Goal: Communication & Community: Participate in discussion

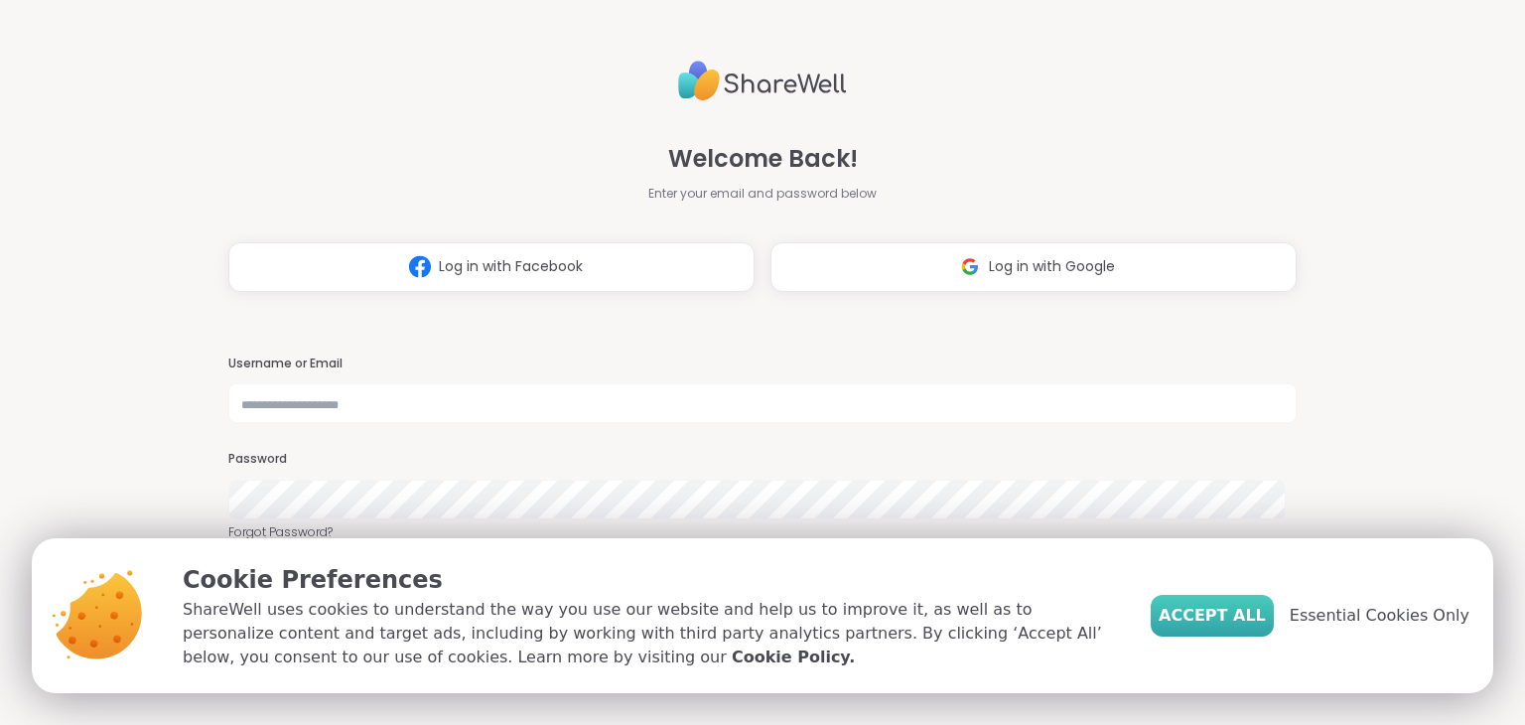
click at [1251, 620] on span "Accept All" at bounding box center [1212, 616] width 107 height 24
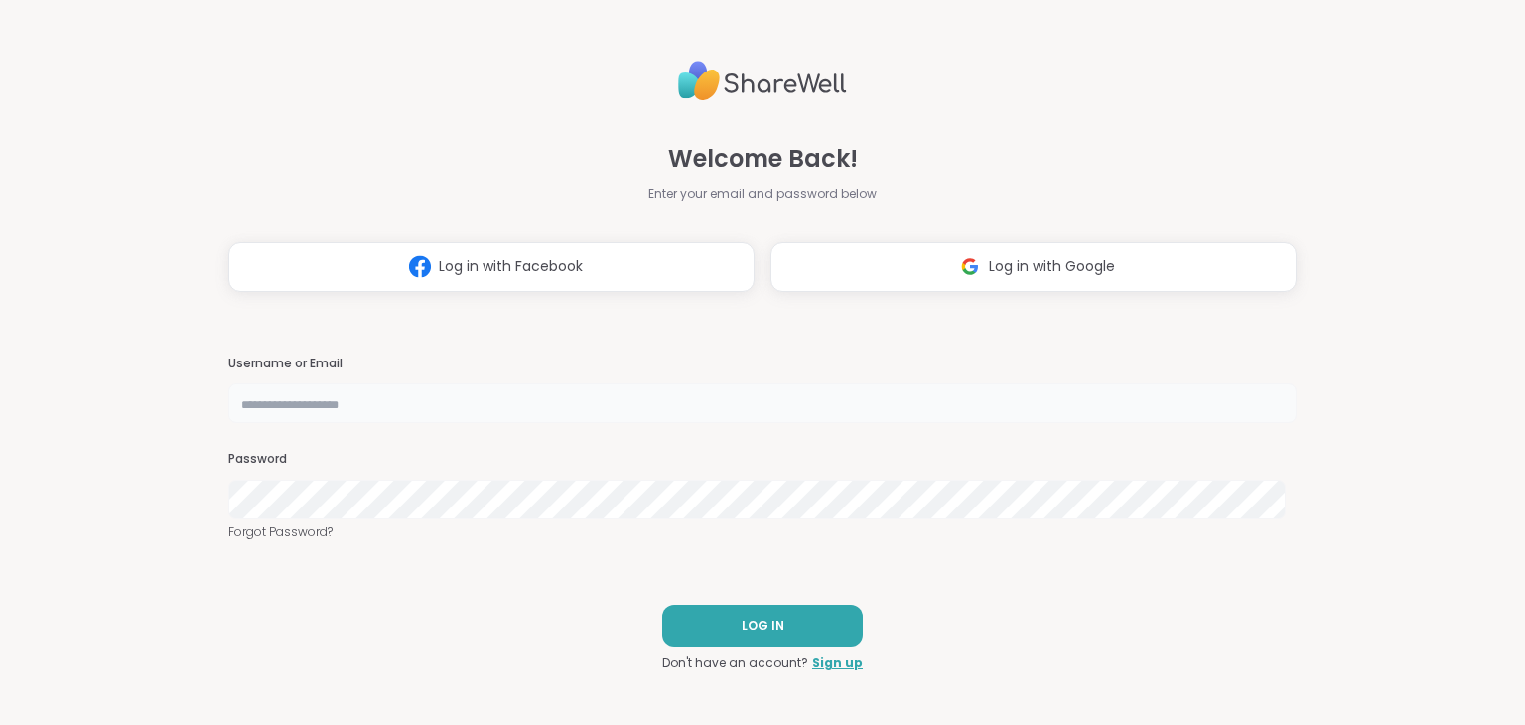
click at [308, 398] on input "text" at bounding box center [761, 403] width 1067 height 40
type input "**********"
click at [707, 638] on button "LOG IN" at bounding box center [762, 626] width 201 height 42
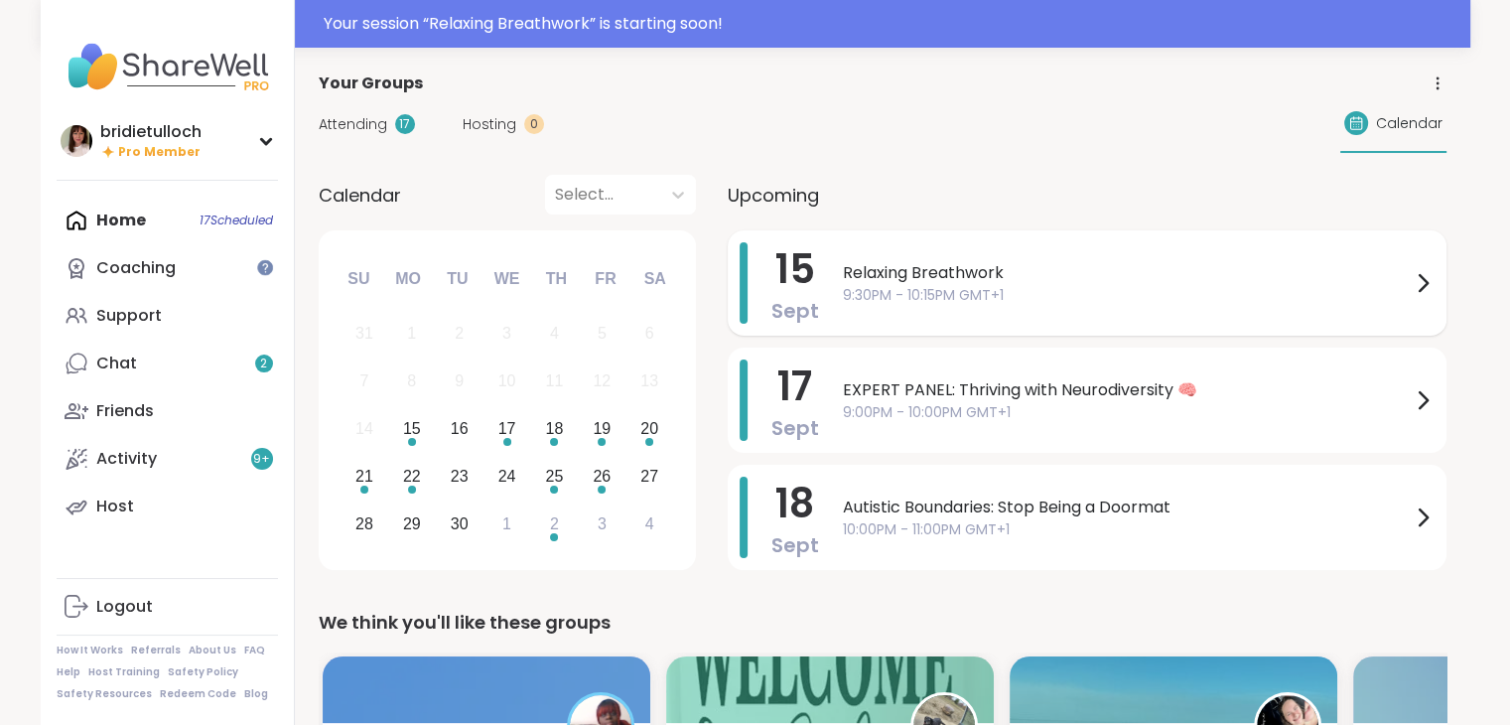
click at [1329, 287] on span "9:30PM - 10:15PM GMT+1" at bounding box center [1127, 295] width 568 height 21
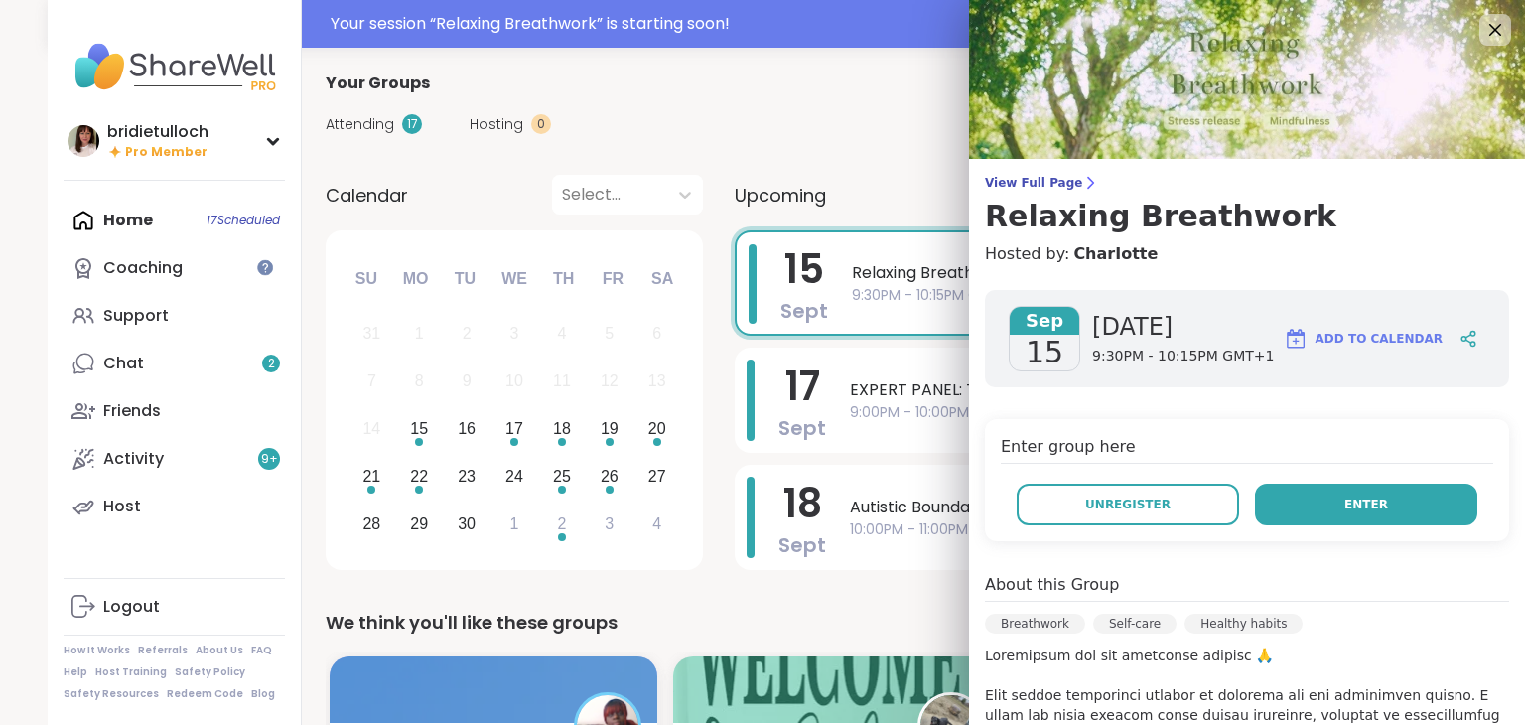
click at [1306, 513] on button "Enter" at bounding box center [1366, 504] width 222 height 42
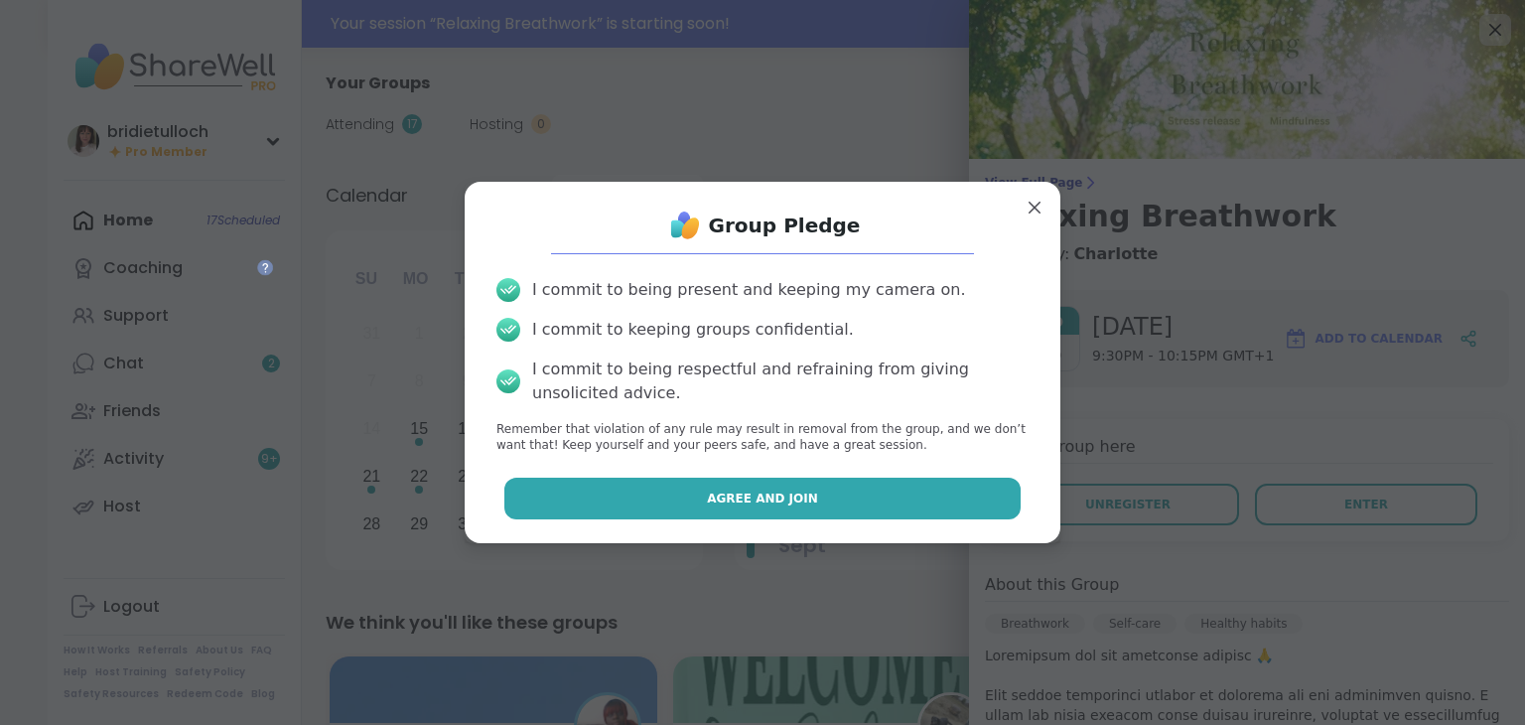
click at [949, 493] on button "Agree and Join" at bounding box center [762, 499] width 517 height 42
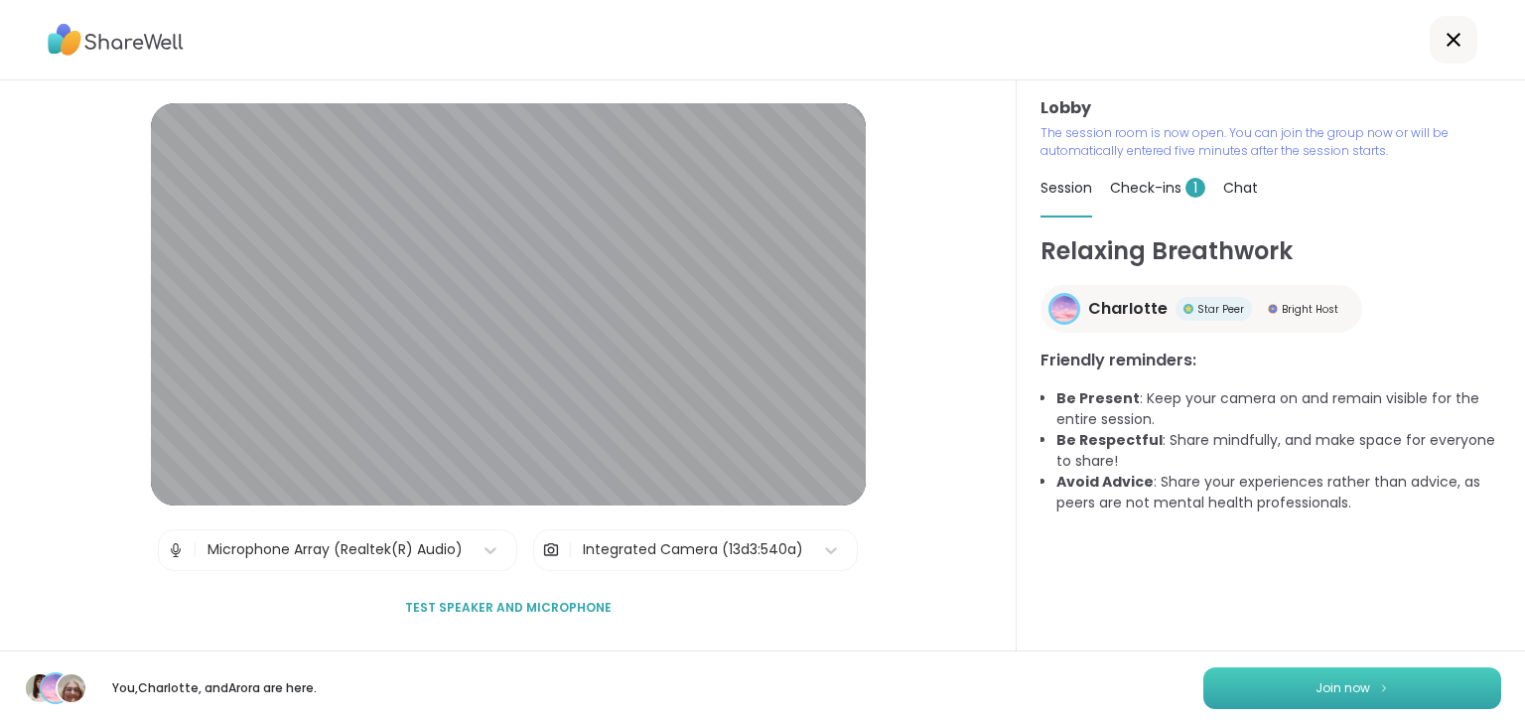
click at [1235, 696] on button "Join now" at bounding box center [1352, 688] width 298 height 42
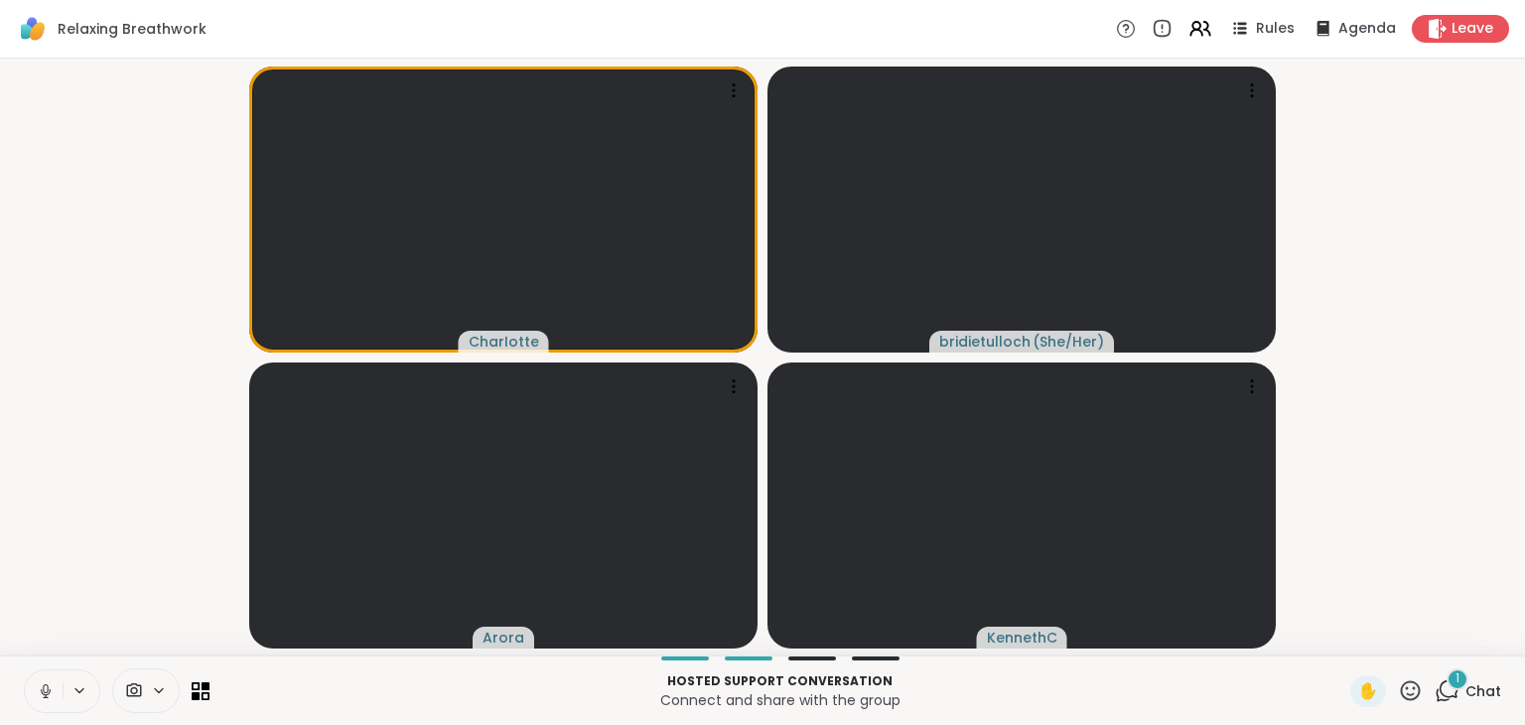
click at [42, 694] on icon at bounding box center [46, 691] width 18 height 18
click at [1435, 689] on icon at bounding box center [1447, 690] width 25 height 25
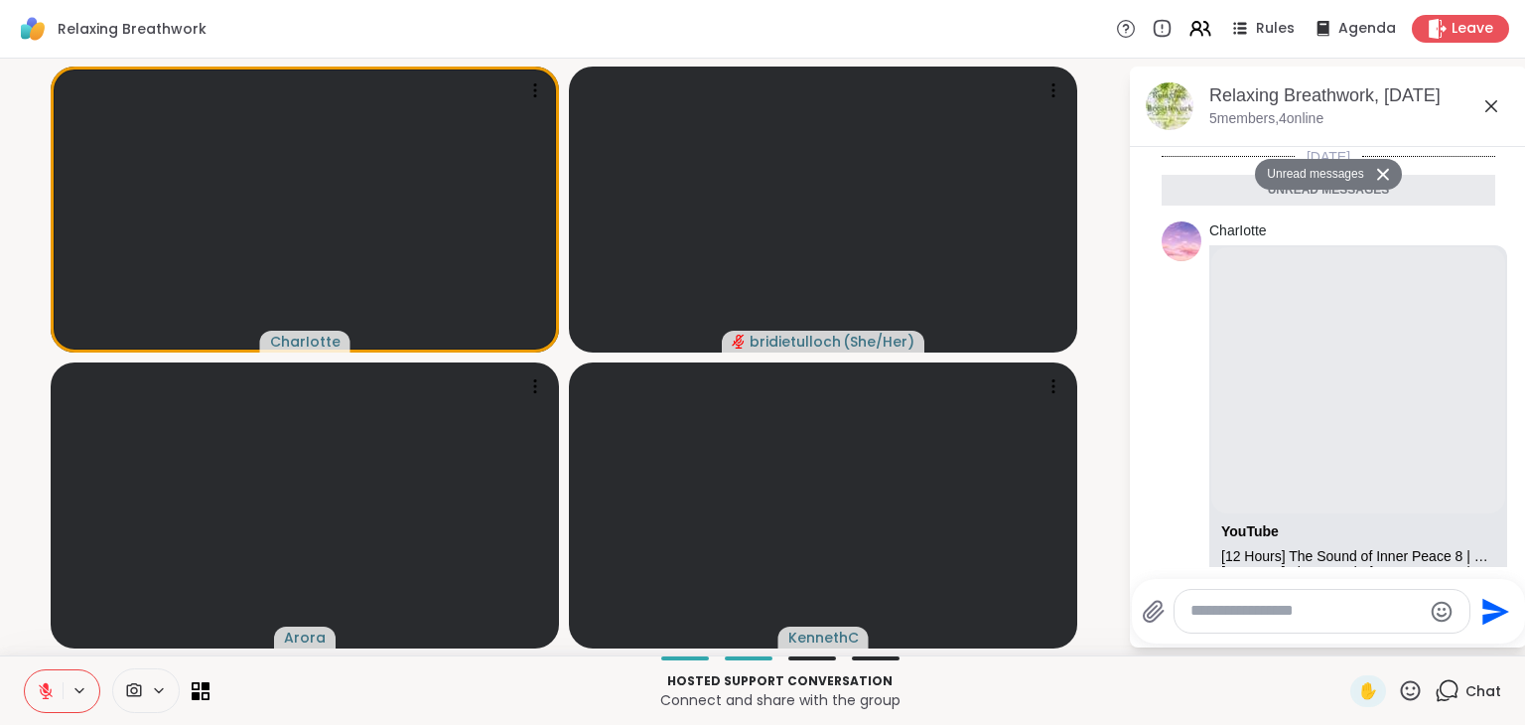
scroll to position [686, 0]
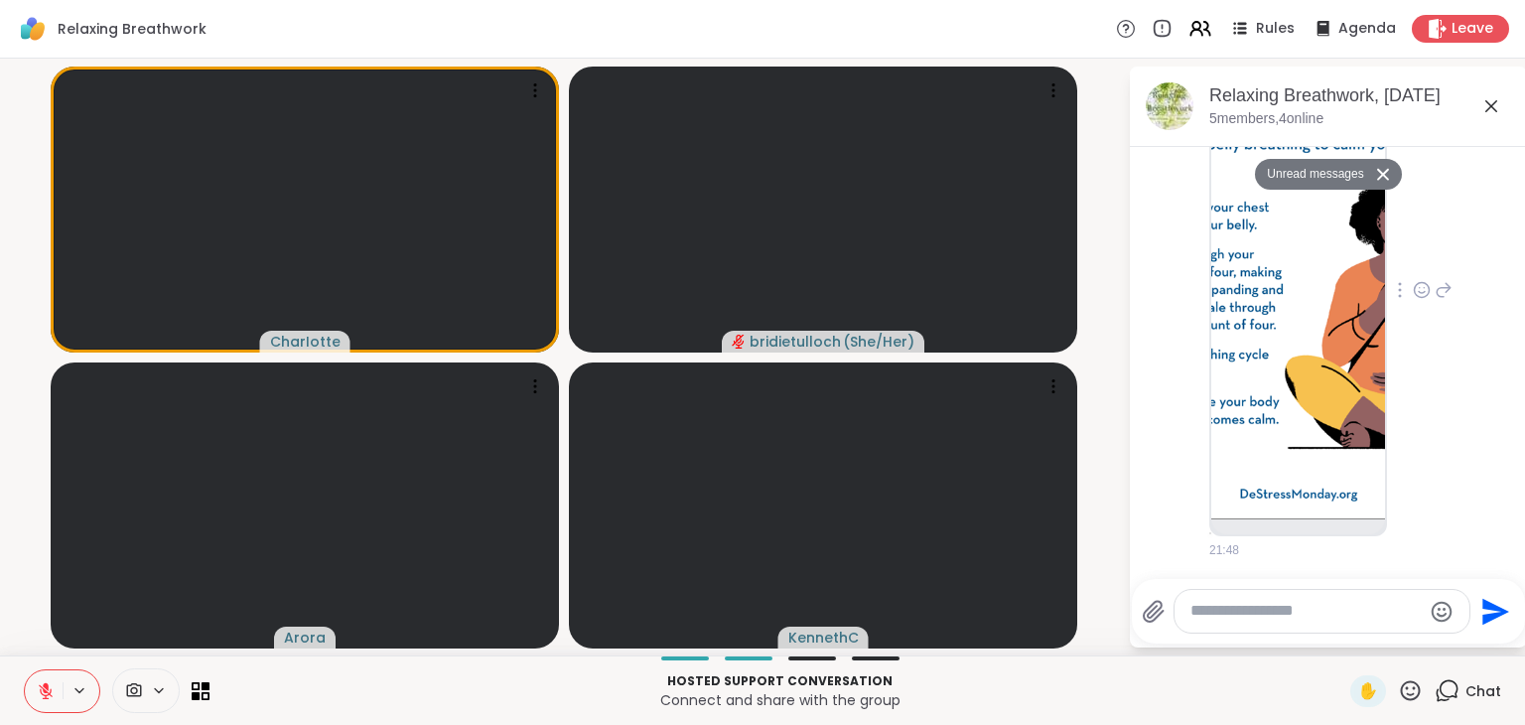
click at [1285, 386] on img at bounding box center [1298, 284] width 174 height 472
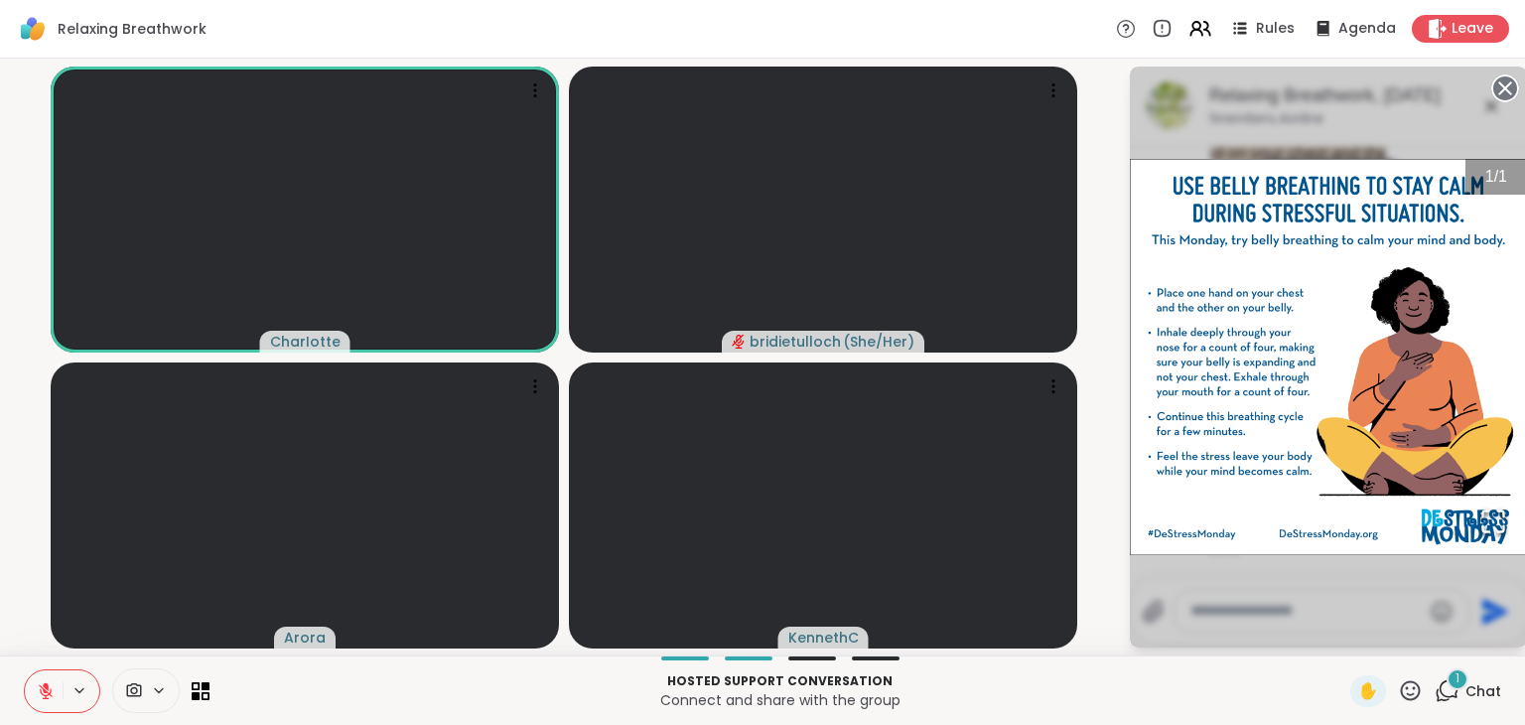
scroll to position [1191, 0]
click at [1507, 84] on icon at bounding box center [1505, 88] width 28 height 28
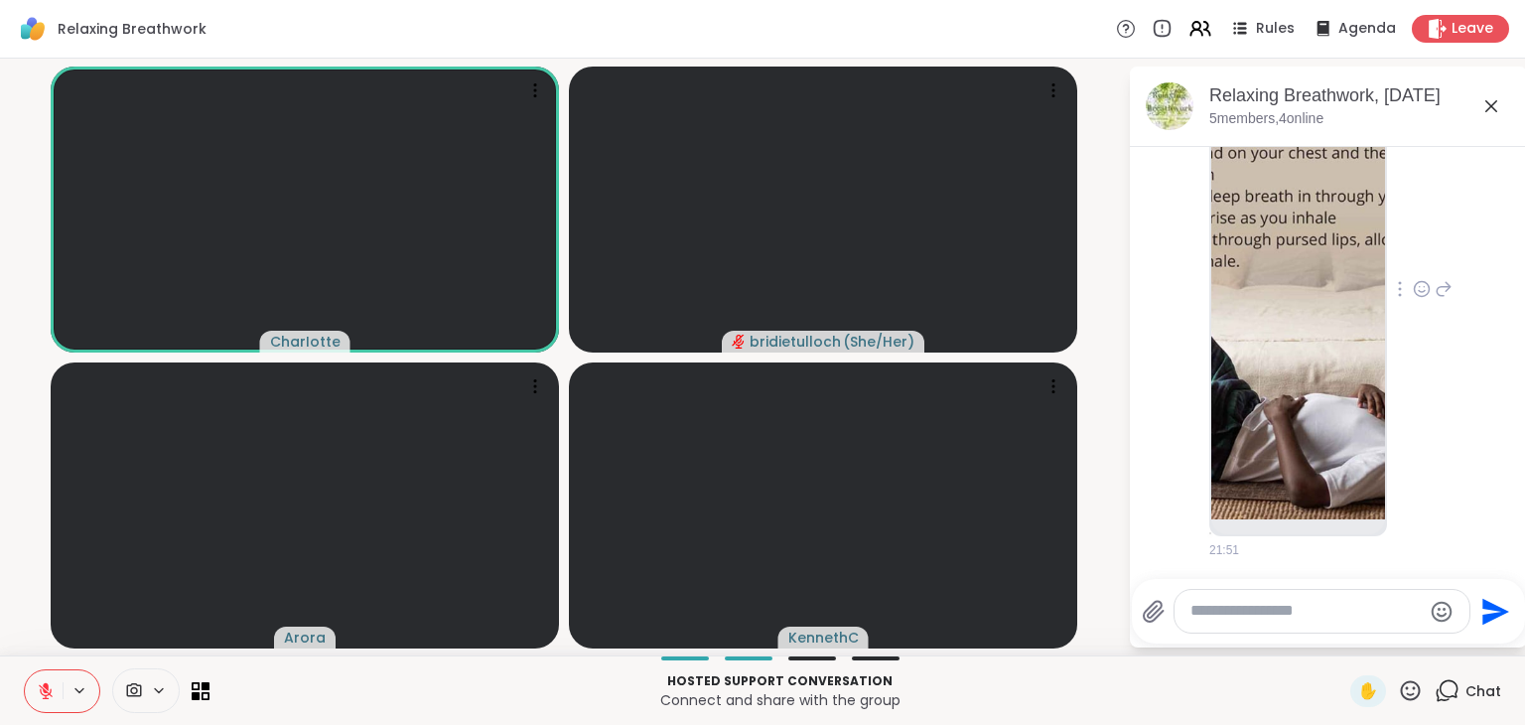
click at [1268, 268] on img at bounding box center [1298, 283] width 174 height 473
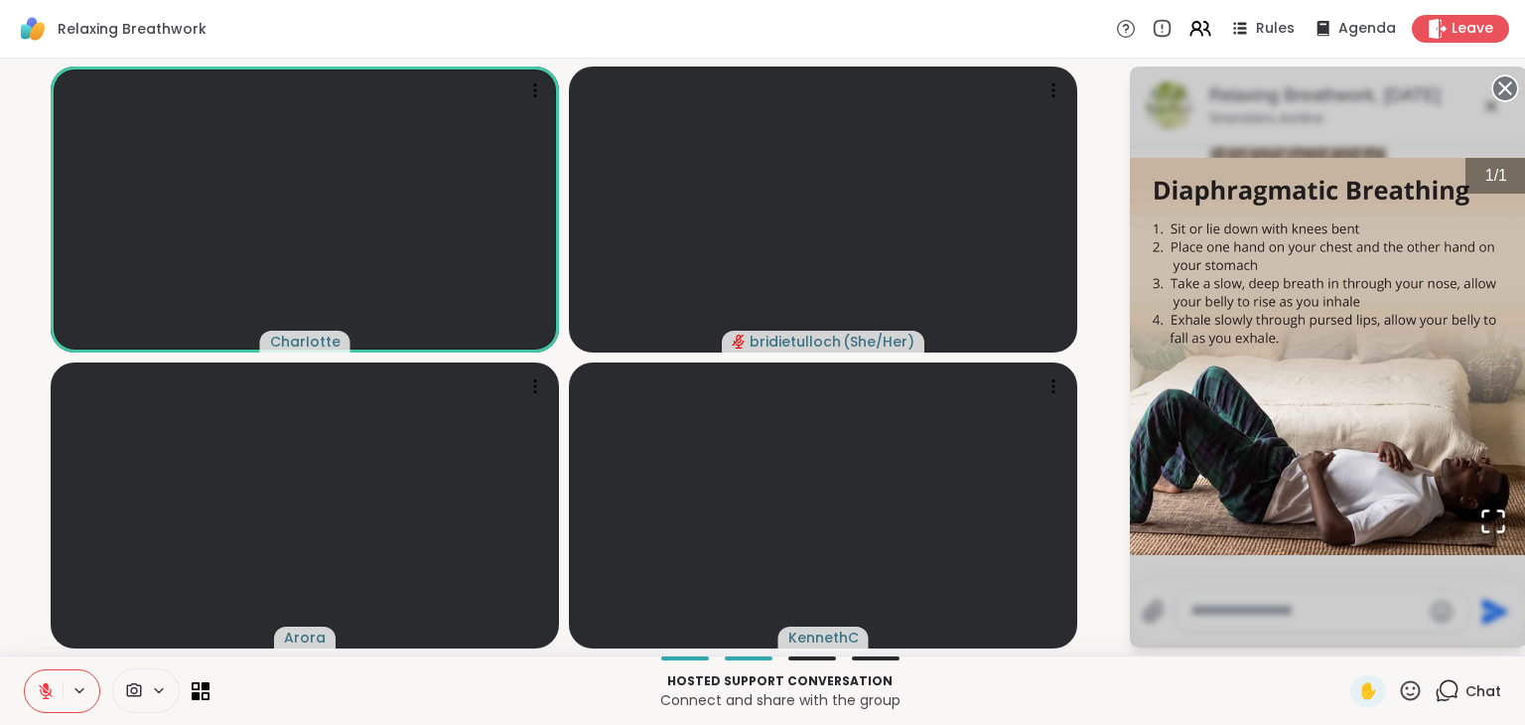
scroll to position [1684, 0]
click at [1506, 84] on circle at bounding box center [1505, 88] width 24 height 24
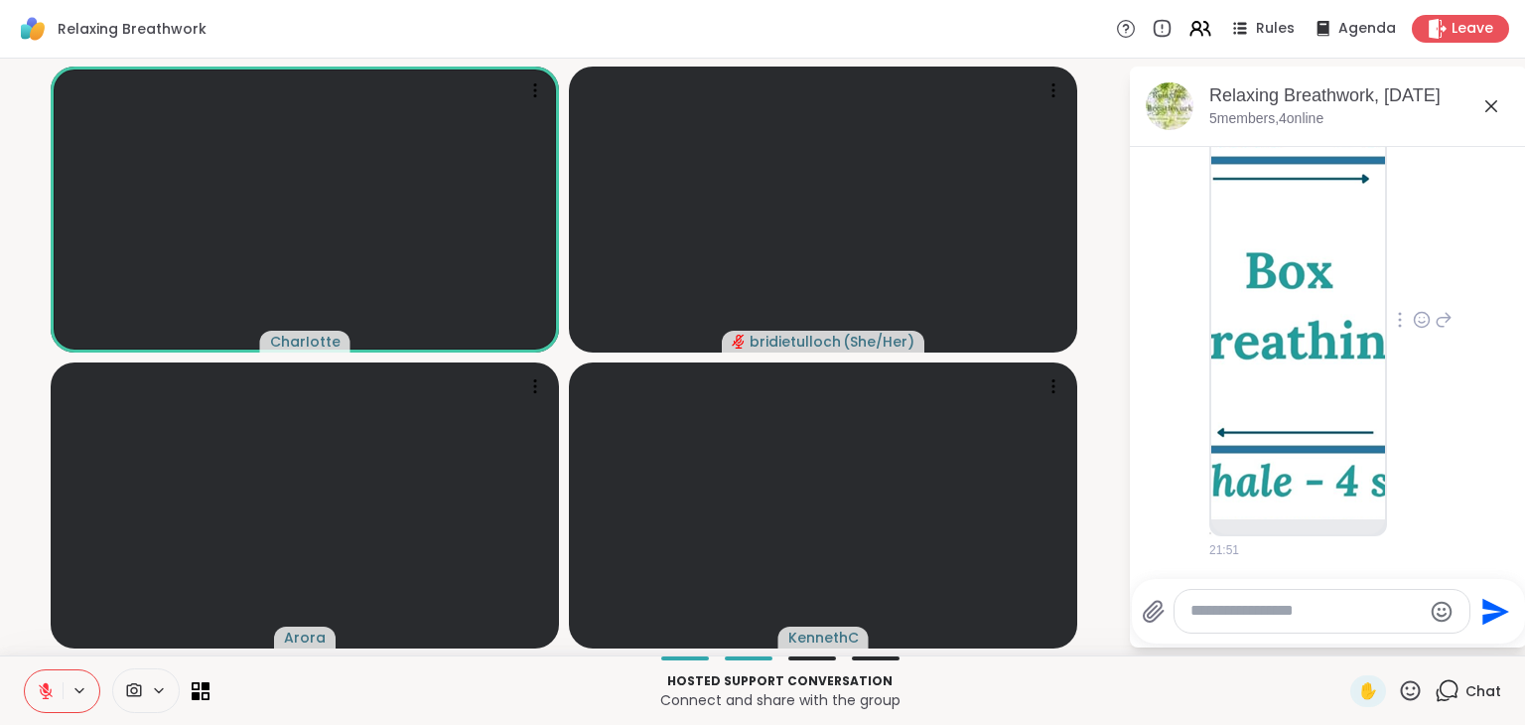
click at [1334, 282] on img at bounding box center [1298, 313] width 174 height 411
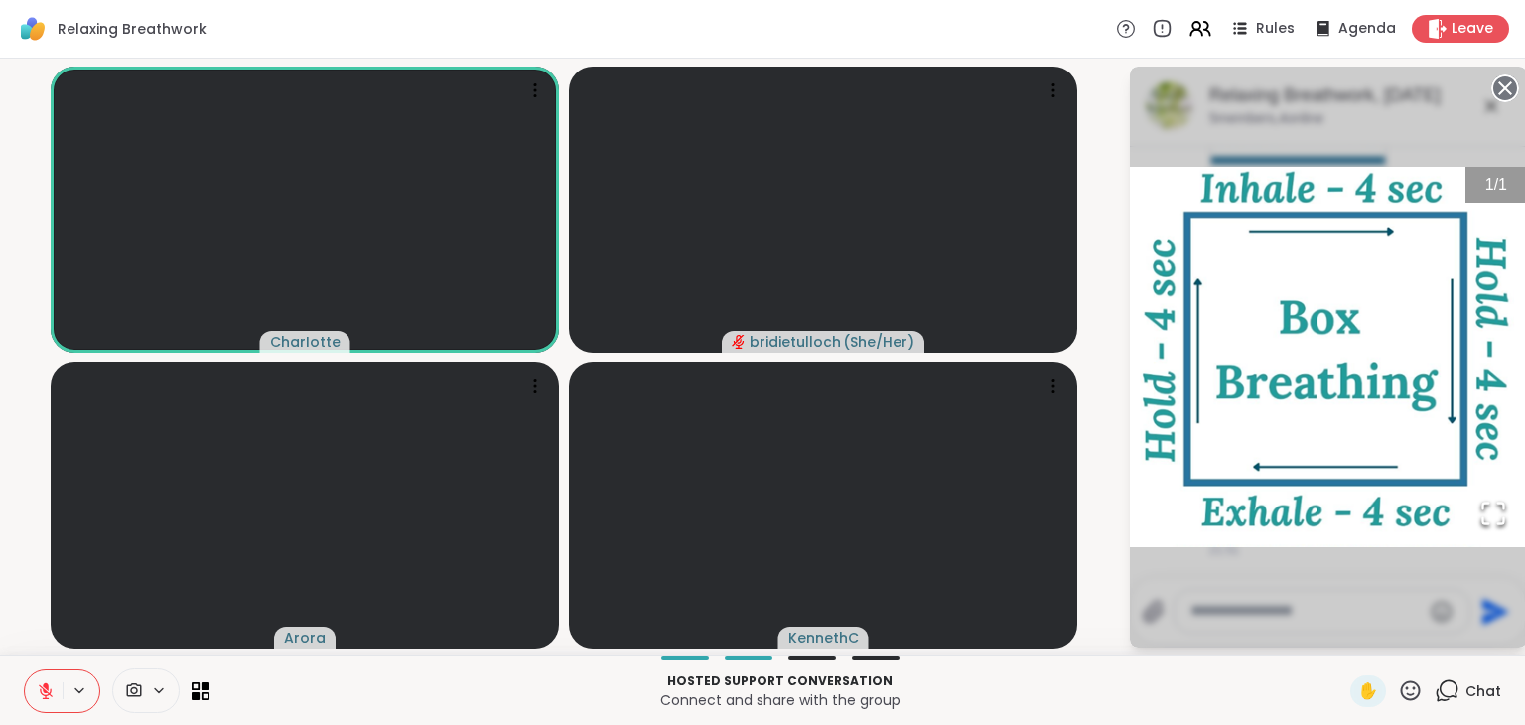
click at [1504, 80] on circle at bounding box center [1505, 88] width 24 height 24
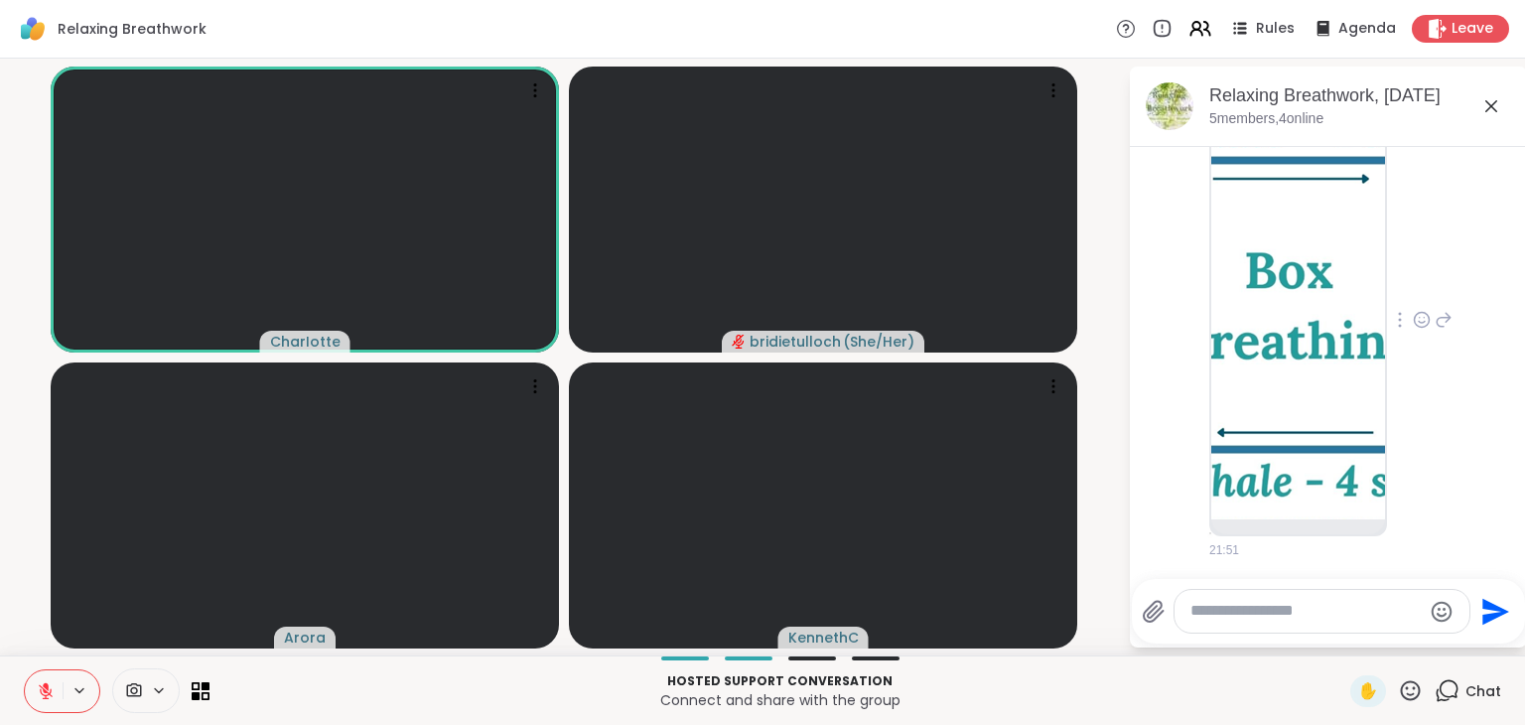
click at [1489, 104] on icon at bounding box center [1491, 106] width 12 height 12
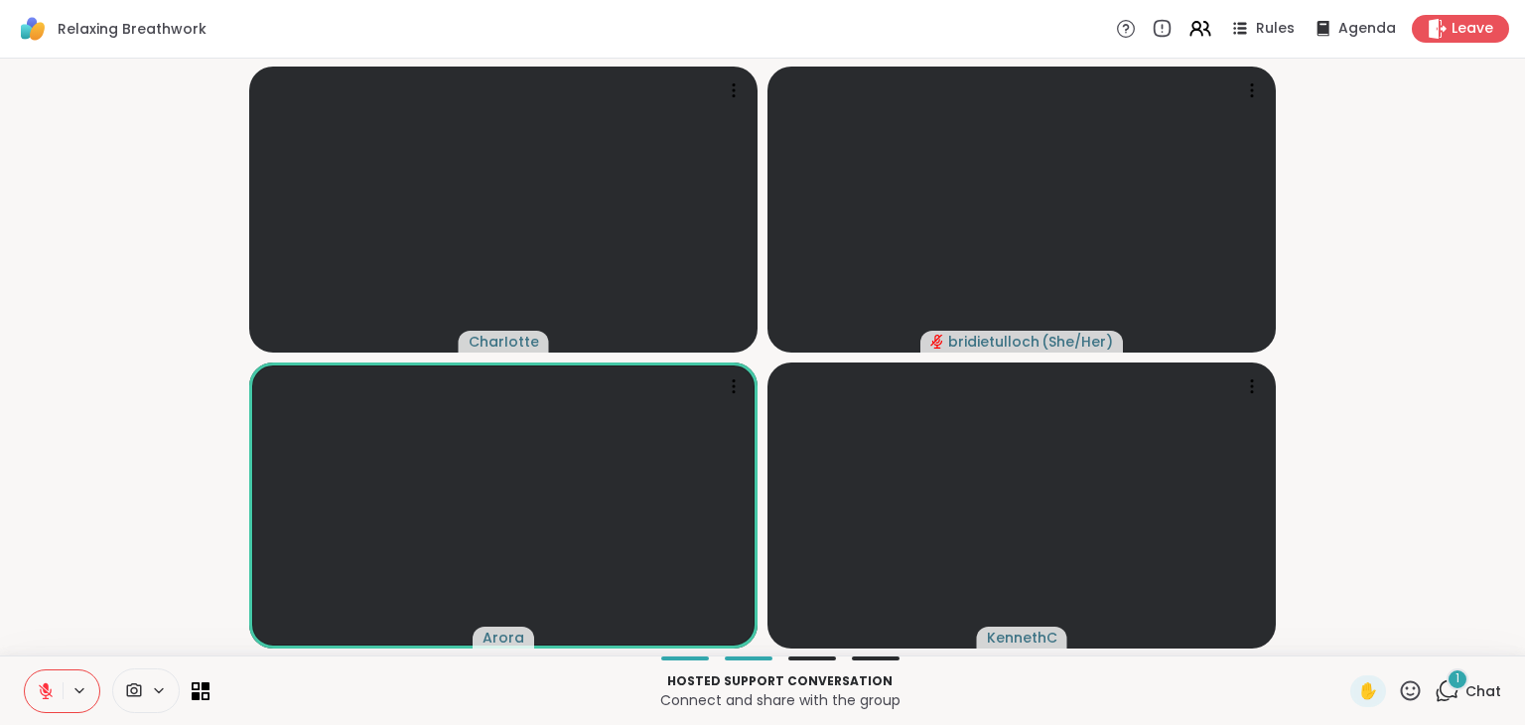
click at [40, 692] on icon at bounding box center [46, 691] width 18 height 18
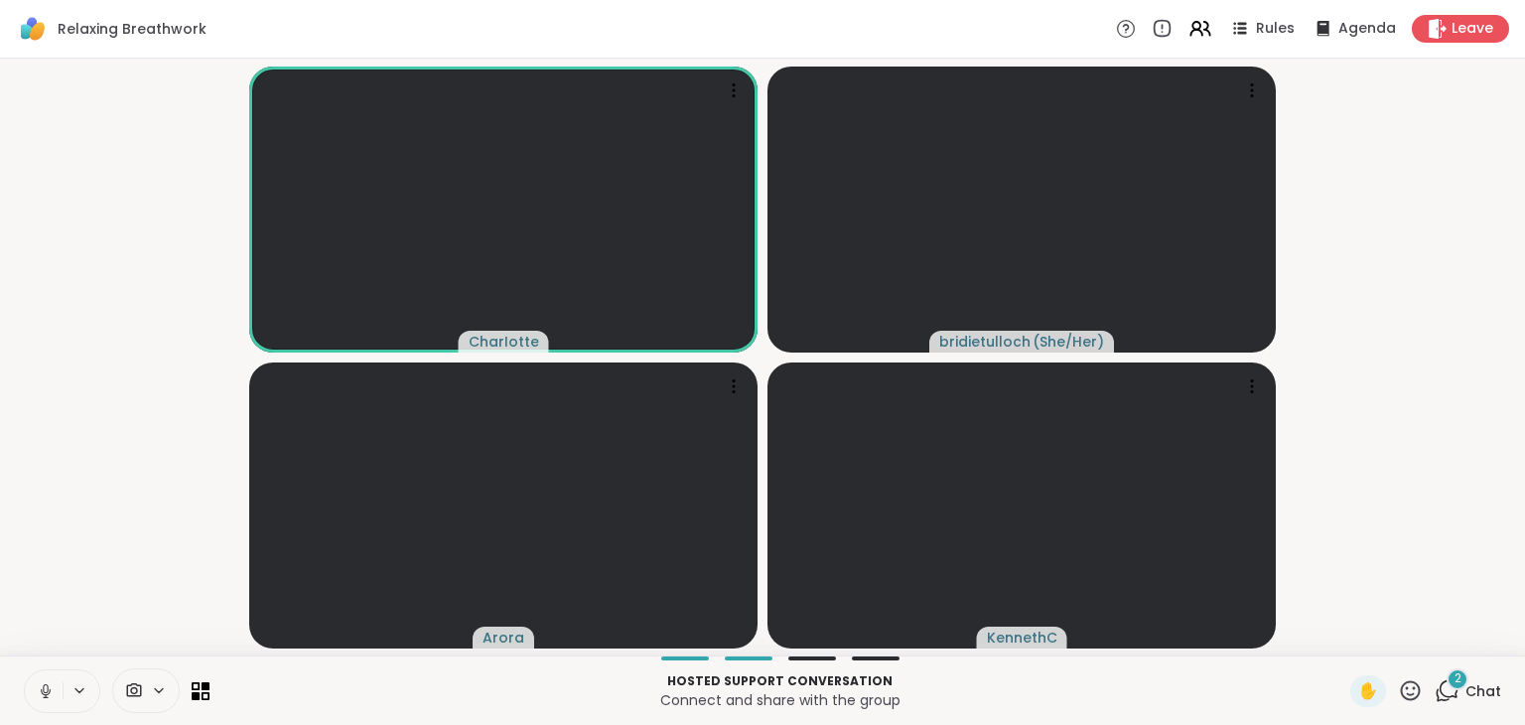
click at [1438, 692] on icon at bounding box center [1447, 690] width 25 height 25
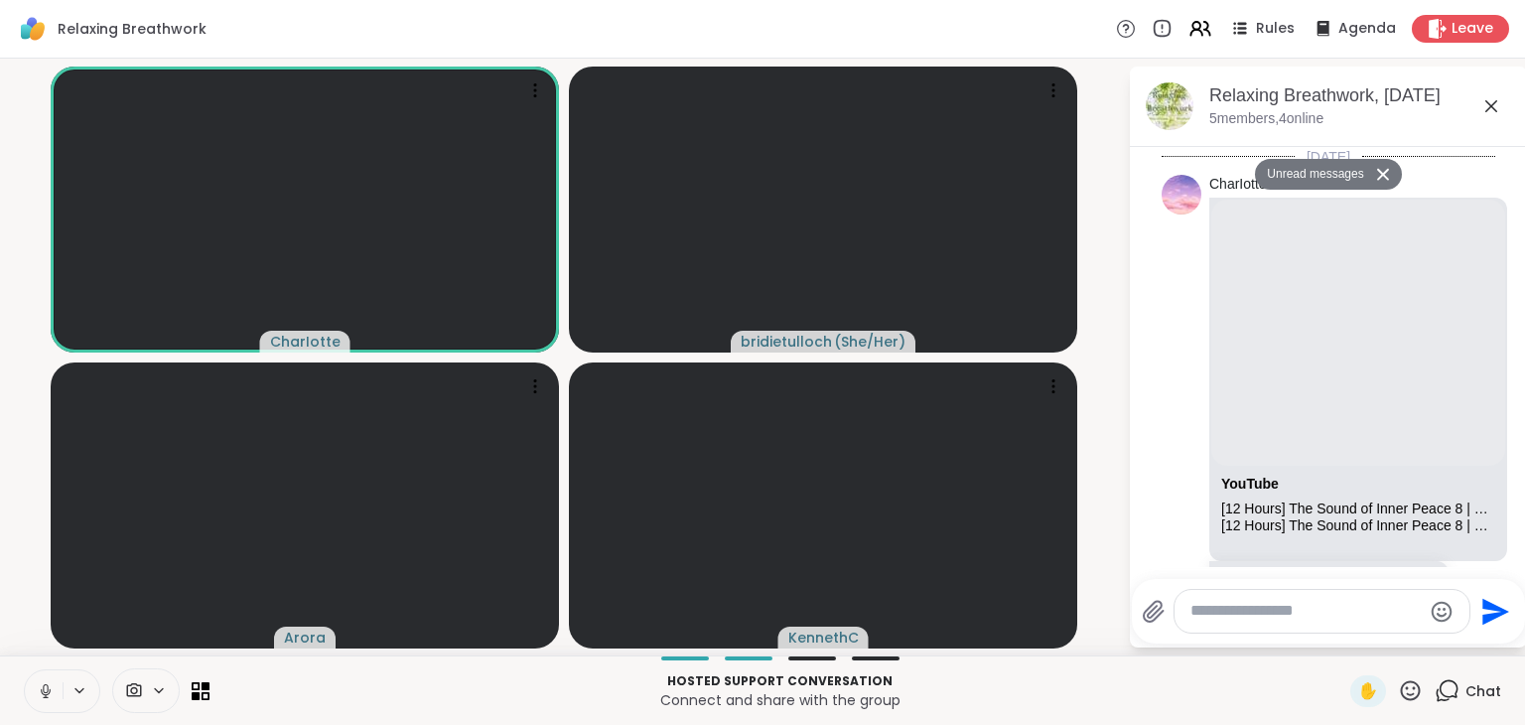
scroll to position [2481, 0]
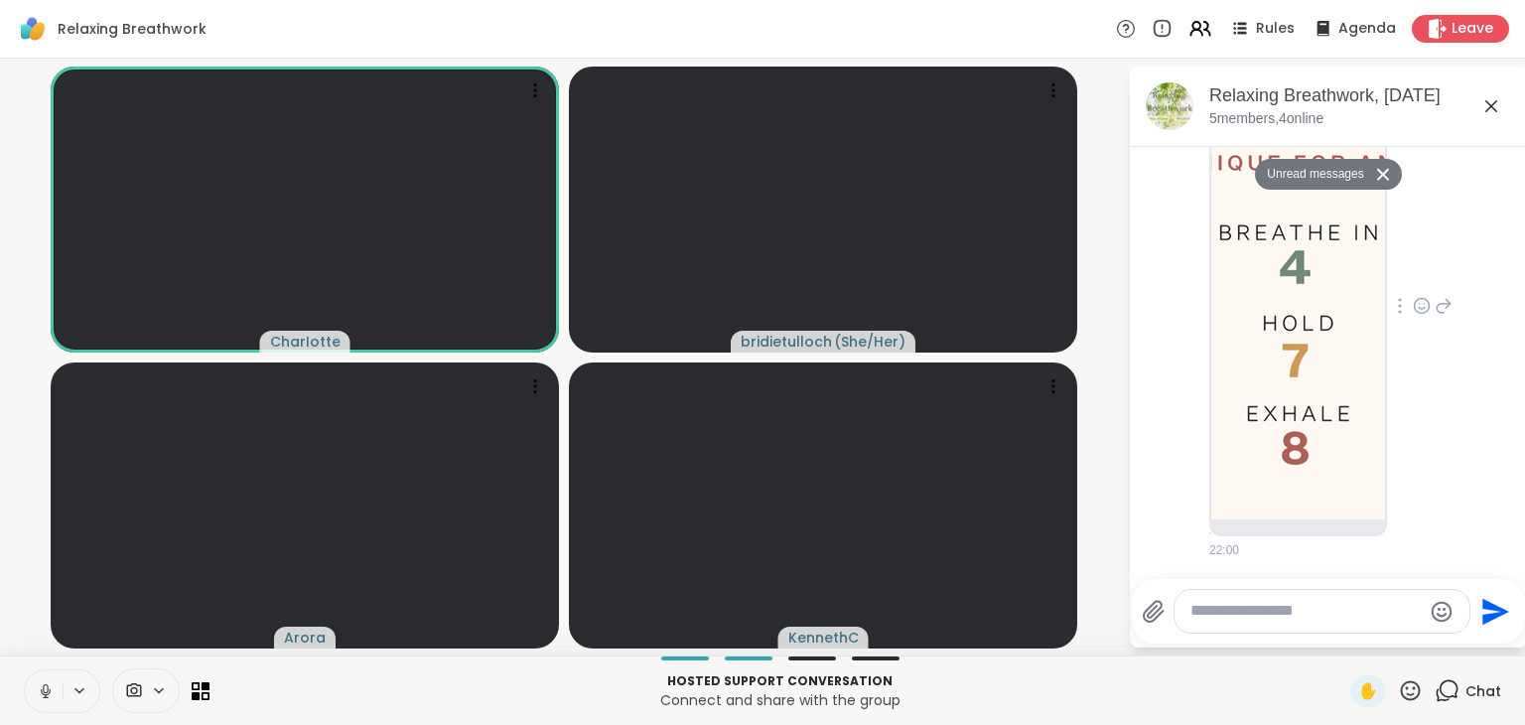
click at [1309, 430] on img at bounding box center [1298, 299] width 174 height 439
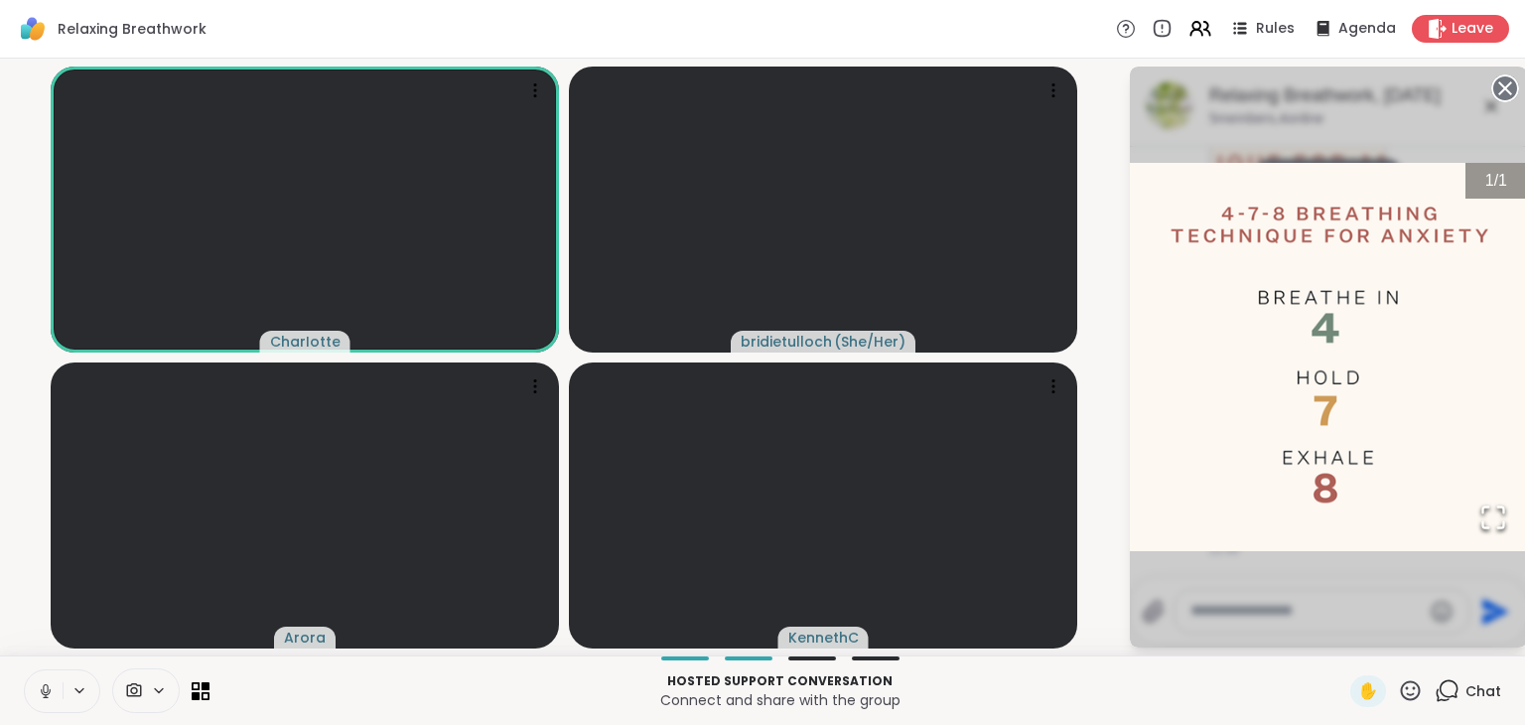
click at [49, 693] on icon at bounding box center [46, 691] width 18 height 18
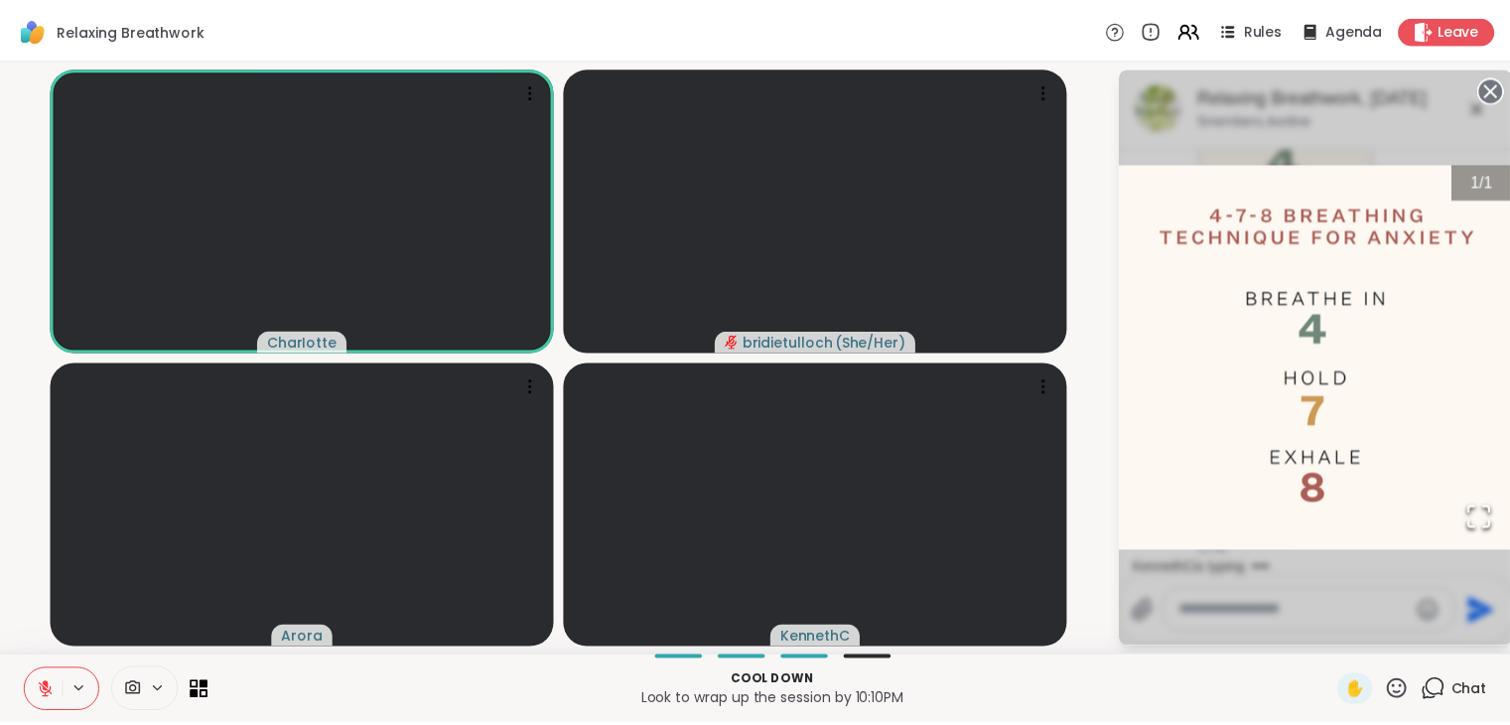
scroll to position [2645, 0]
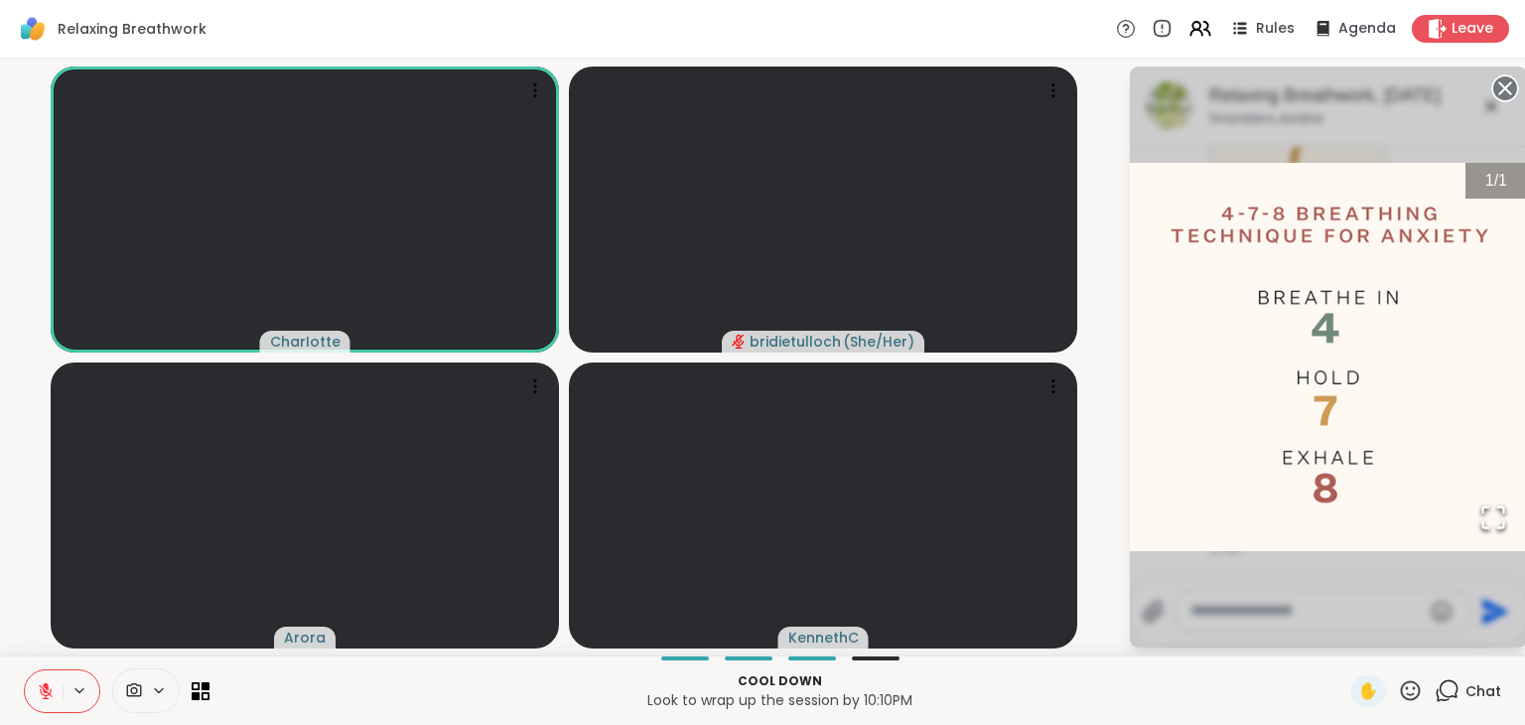
click at [49, 693] on icon at bounding box center [46, 691] width 14 height 14
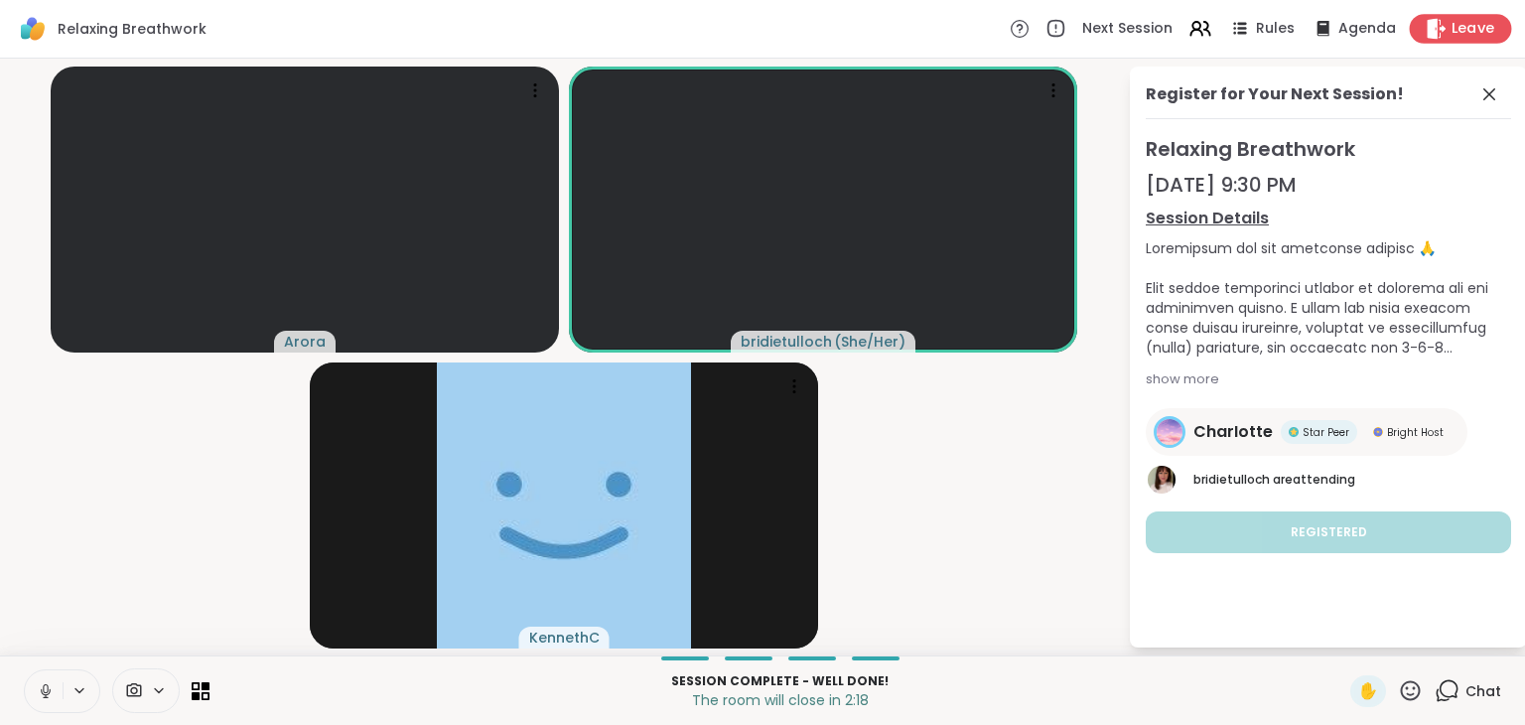
click at [1470, 27] on span "Leave" at bounding box center [1473, 29] width 44 height 21
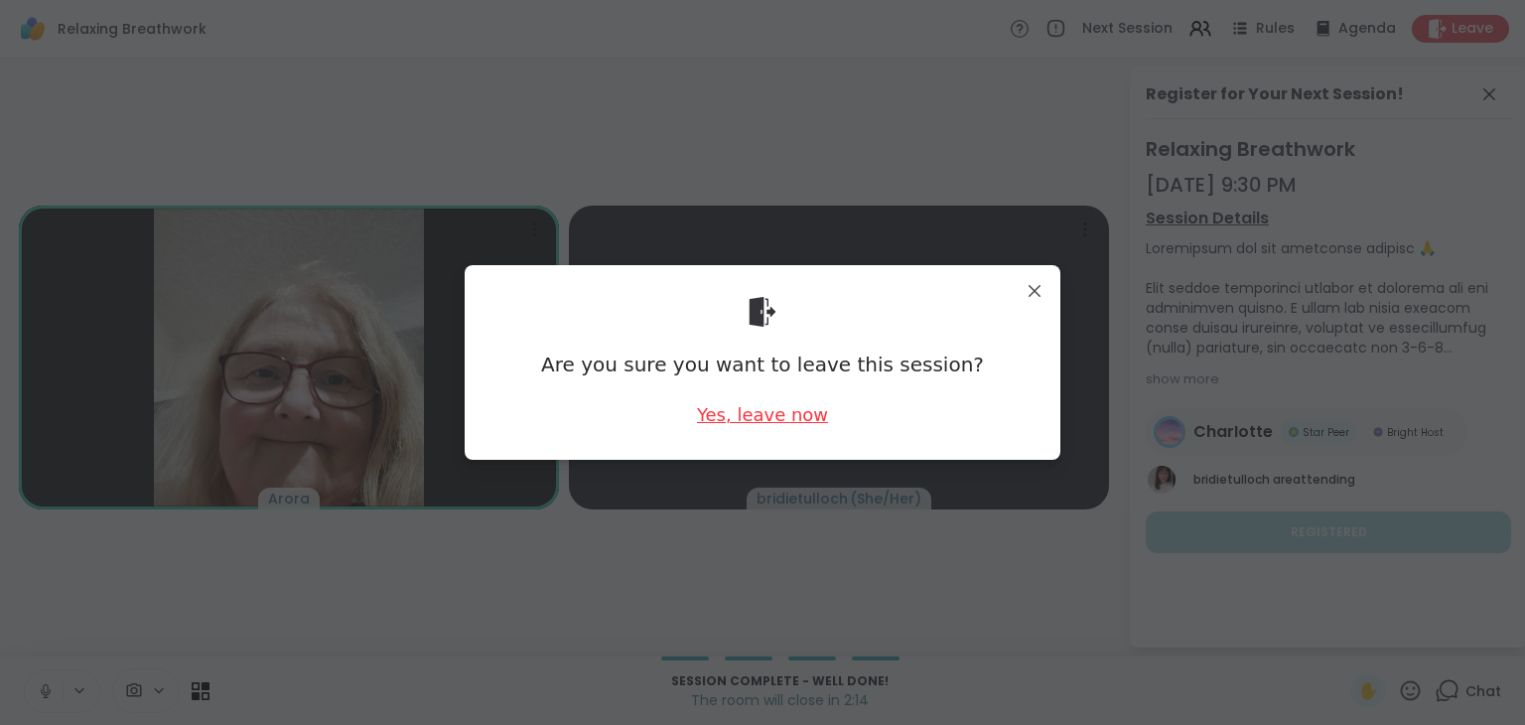
click at [736, 421] on div "Yes, leave now" at bounding box center [762, 414] width 131 height 25
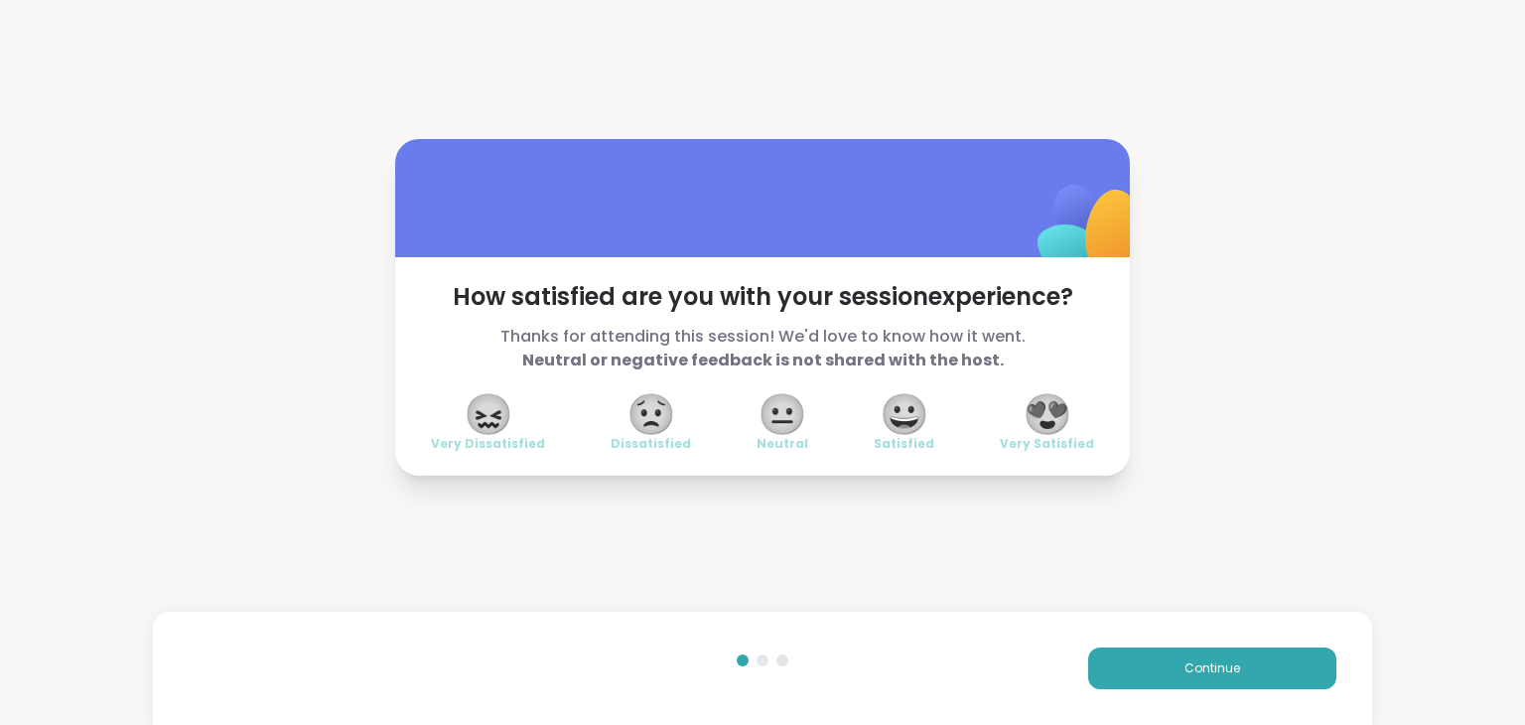
click at [1036, 425] on span "😍" at bounding box center [1048, 414] width 50 height 36
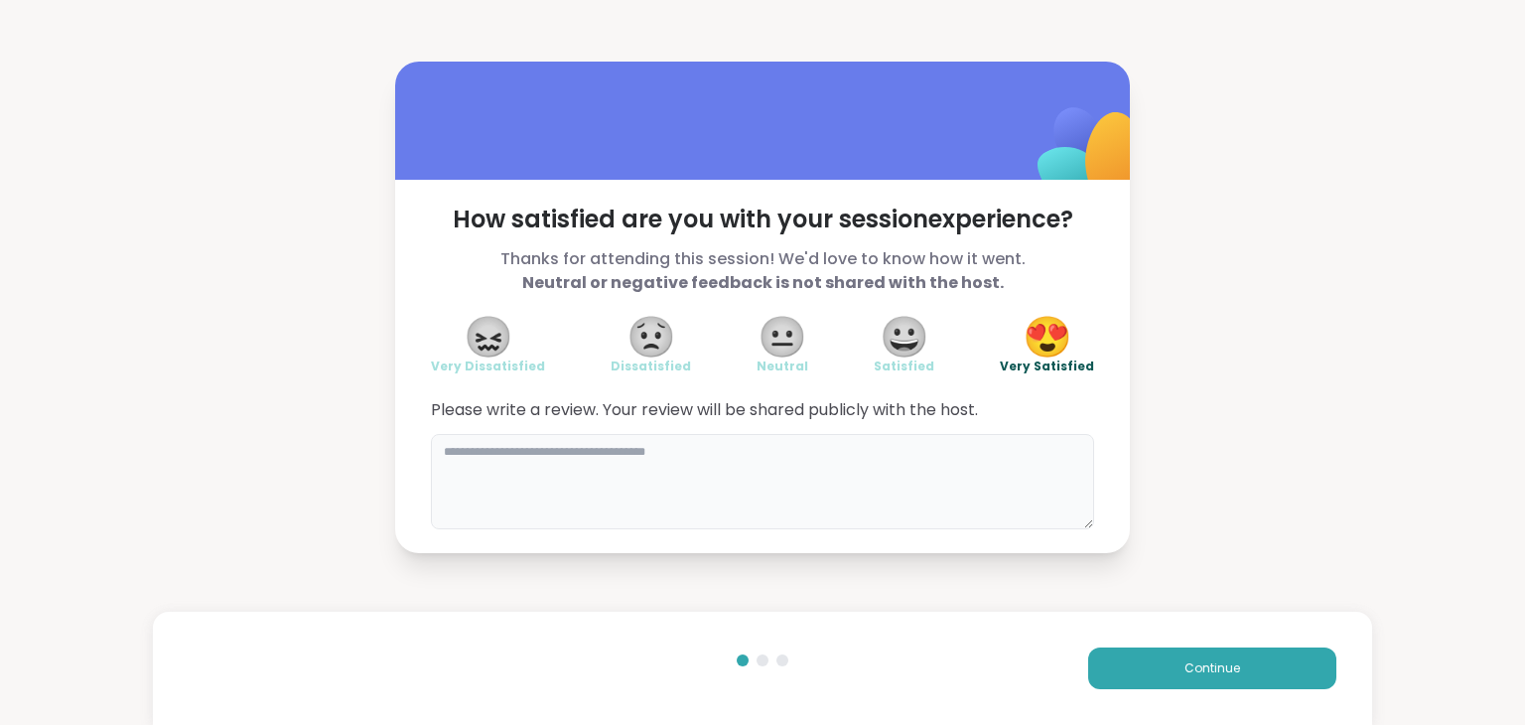
click at [840, 475] on textarea at bounding box center [762, 481] width 663 height 95
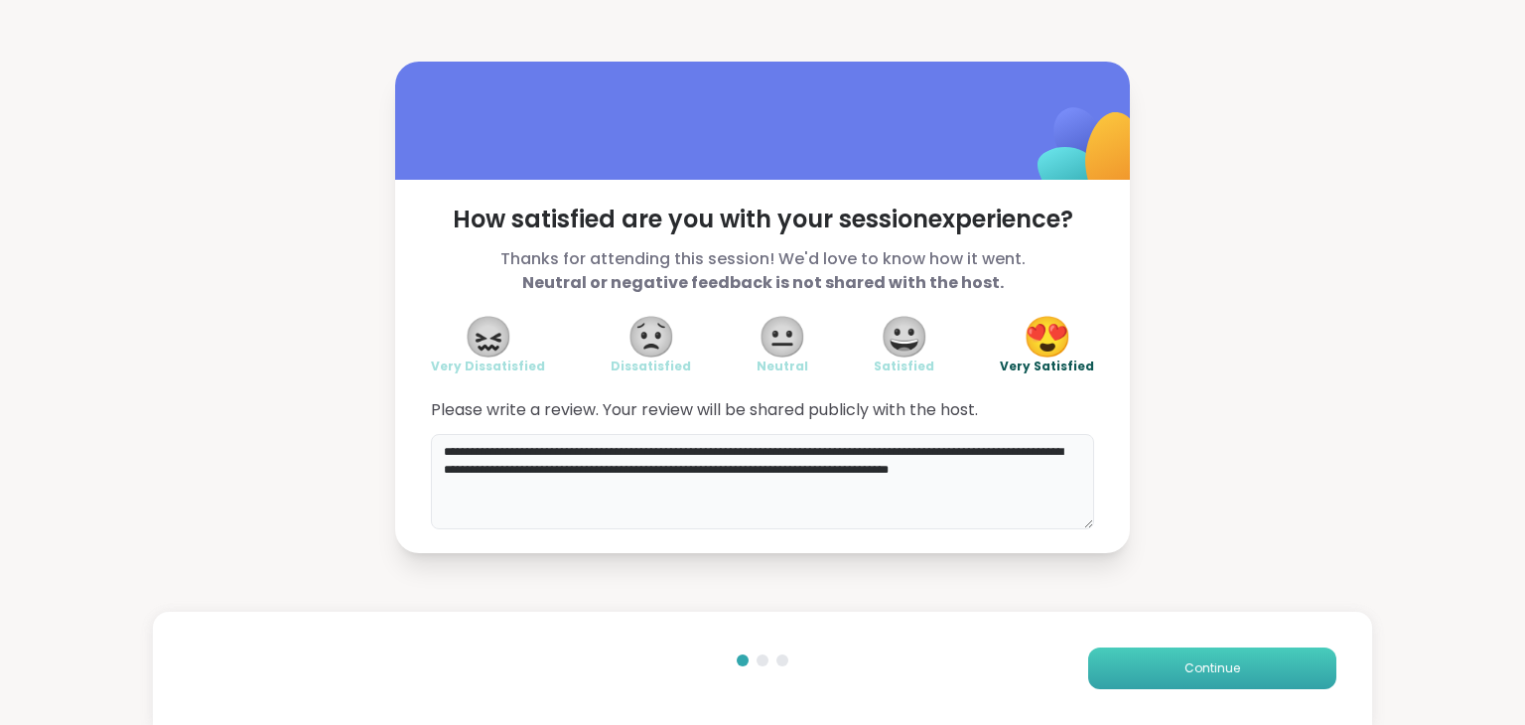
type textarea "**********"
click at [1169, 665] on button "Continue" at bounding box center [1212, 668] width 248 height 42
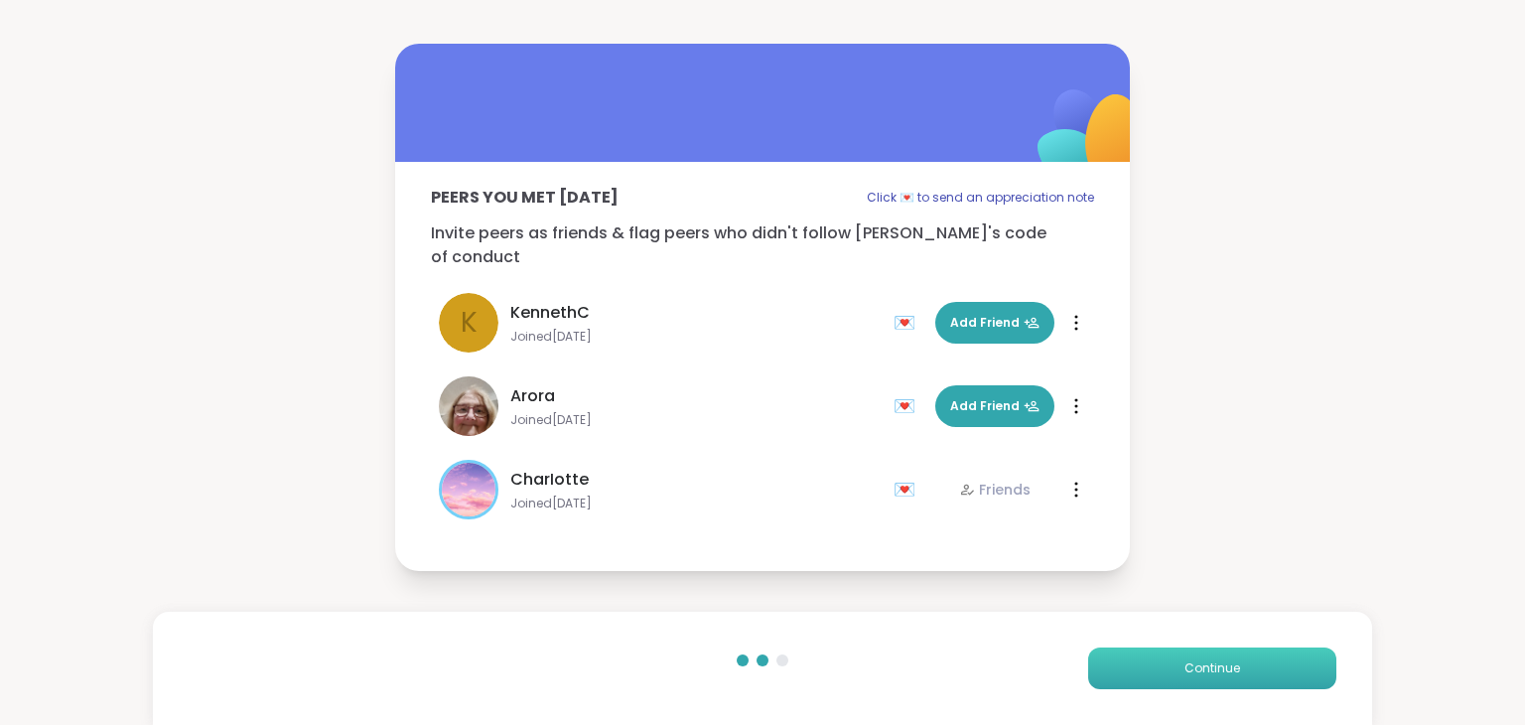
click at [1166, 664] on button "Continue" at bounding box center [1212, 668] width 248 height 42
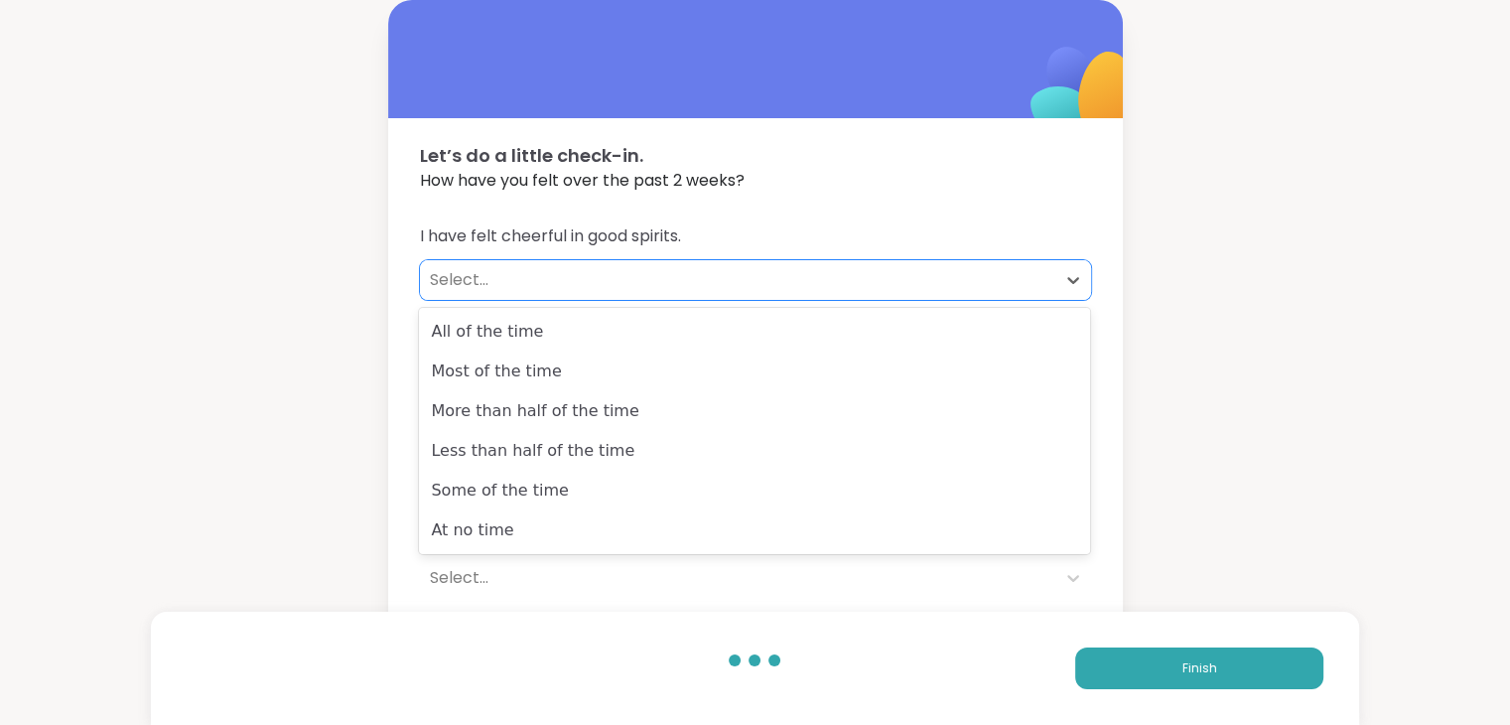
click at [452, 283] on div "Select..." at bounding box center [738, 280] width 616 height 24
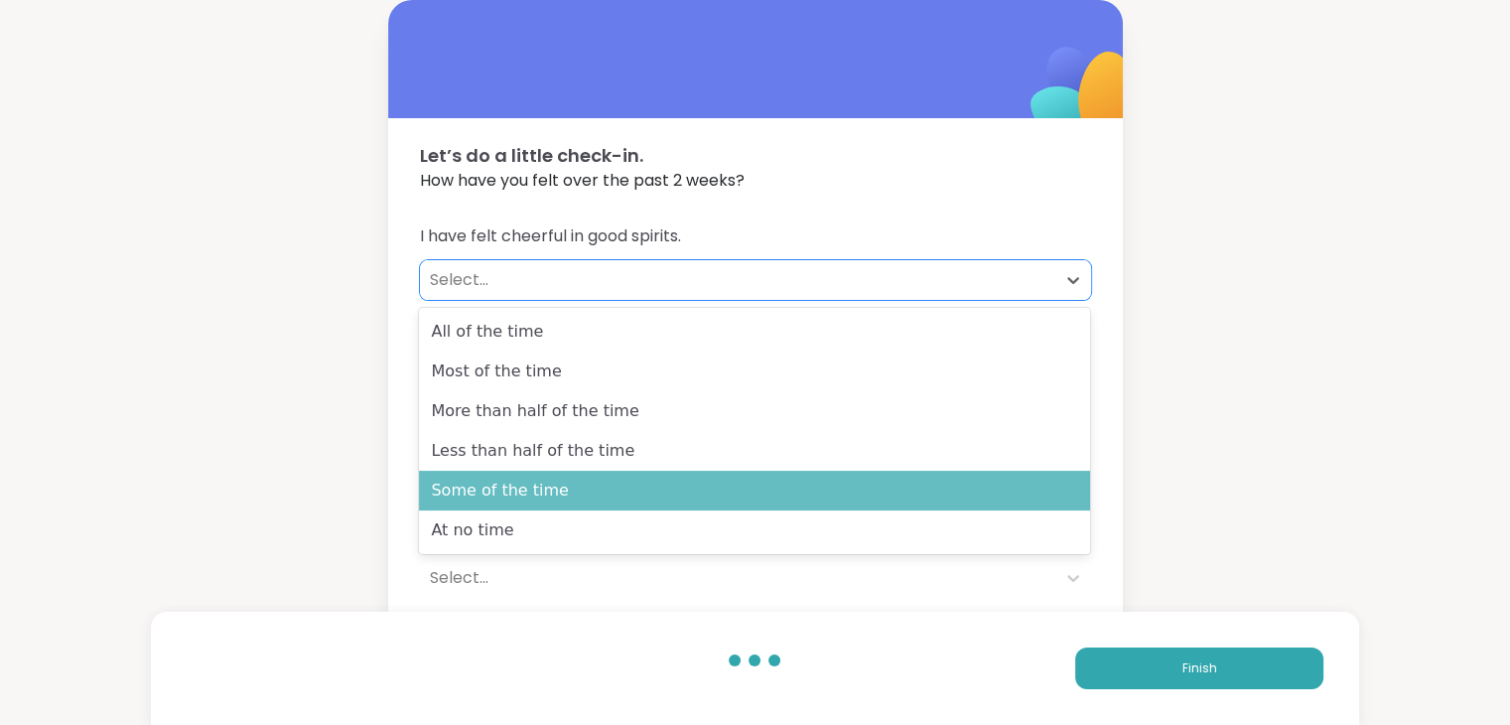
click at [489, 483] on div "Some of the time" at bounding box center [754, 491] width 671 height 40
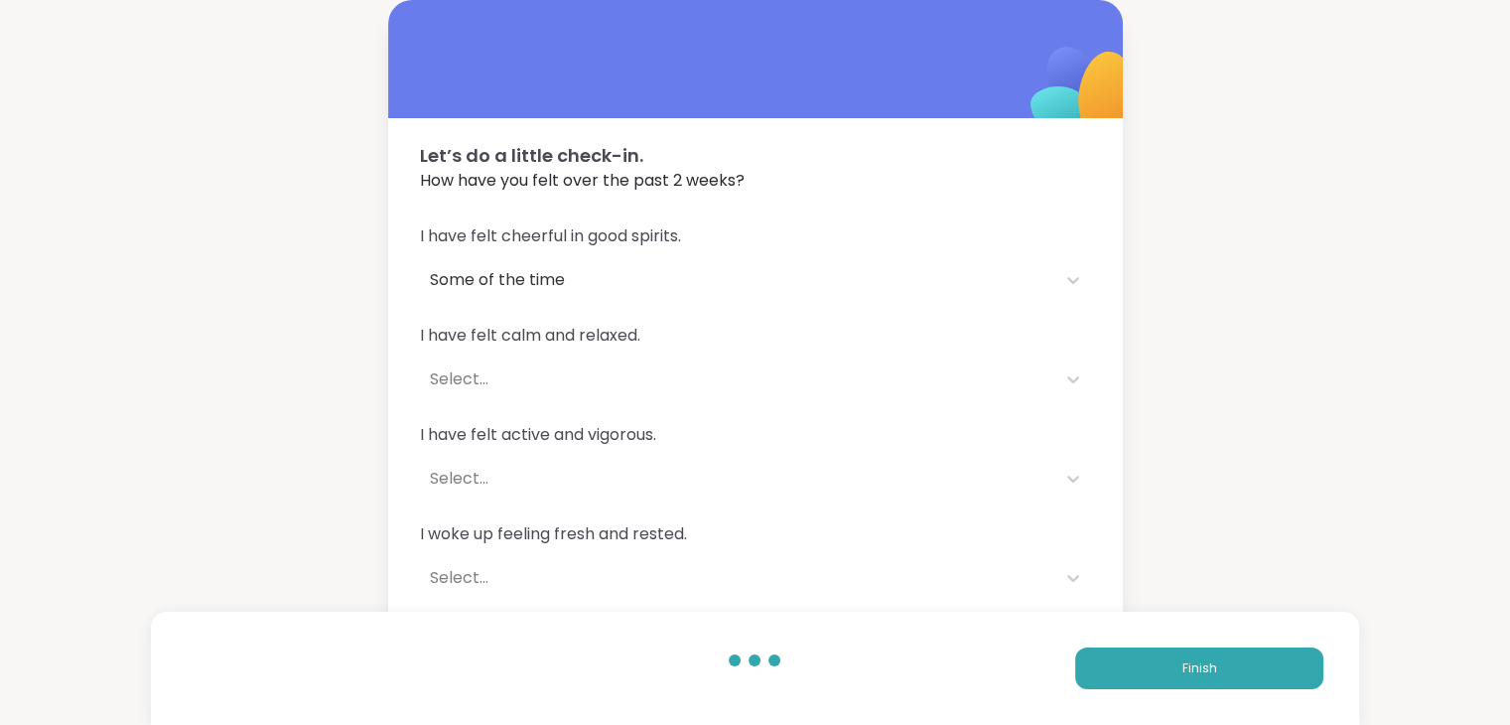
click at [459, 344] on span "I have felt calm and relaxed." at bounding box center [755, 336] width 671 height 24
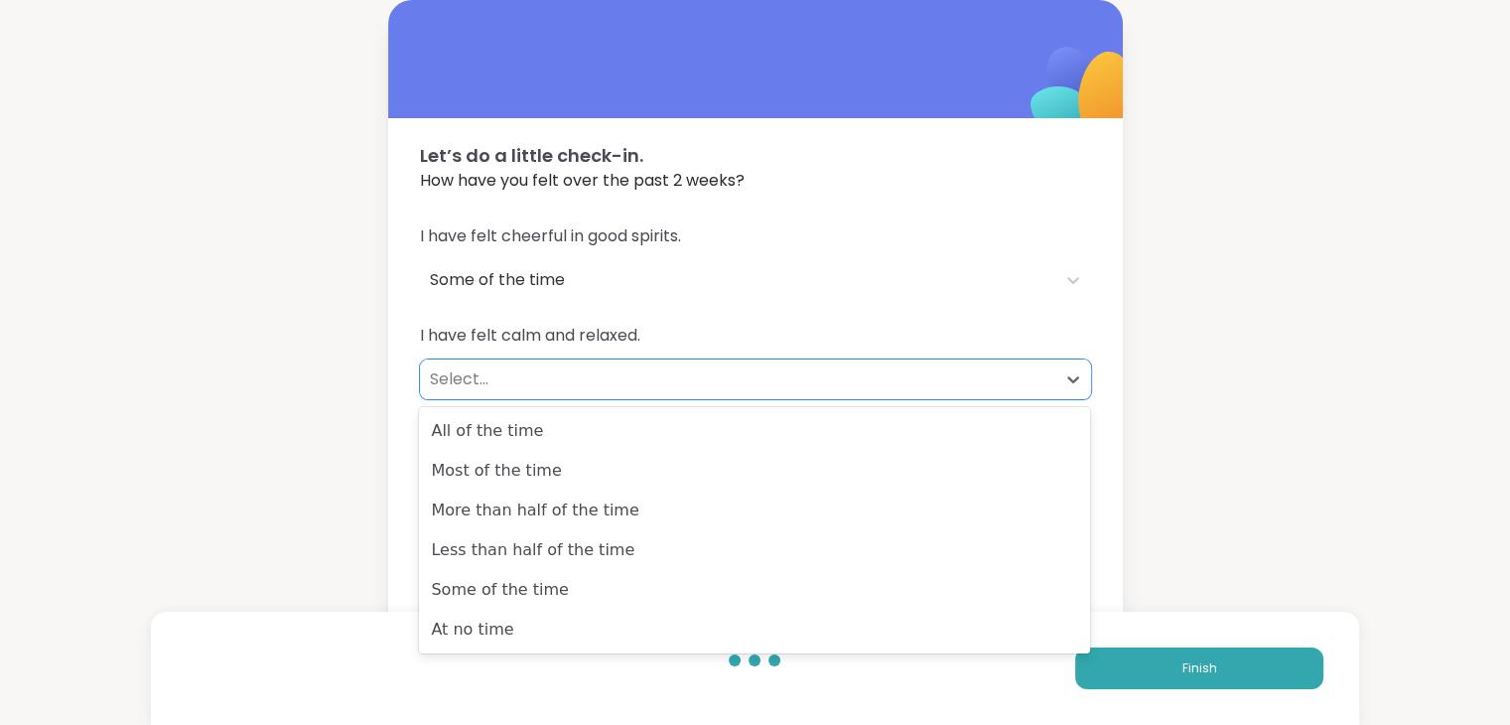
click at [456, 381] on div "Select..." at bounding box center [738, 379] width 616 height 24
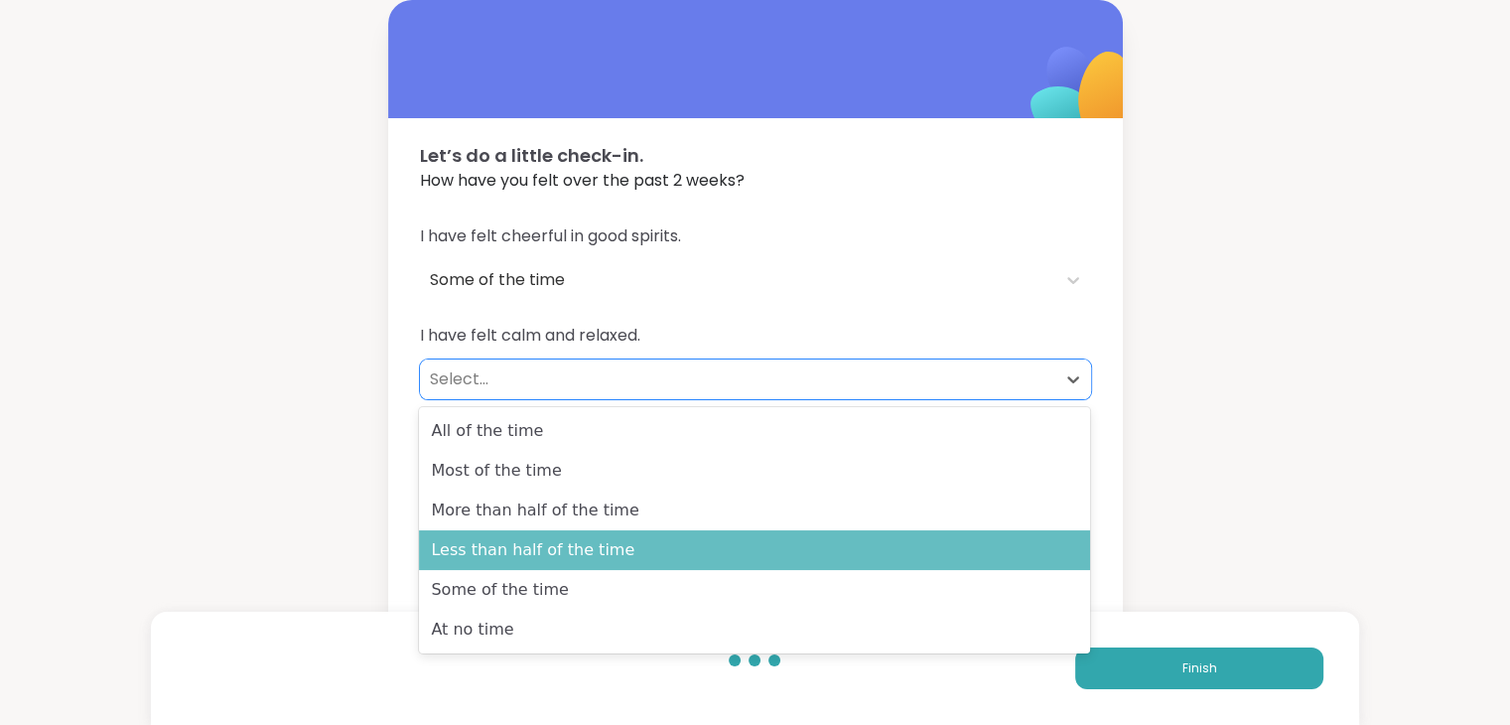
click at [492, 550] on div "Less than half of the time" at bounding box center [754, 550] width 671 height 40
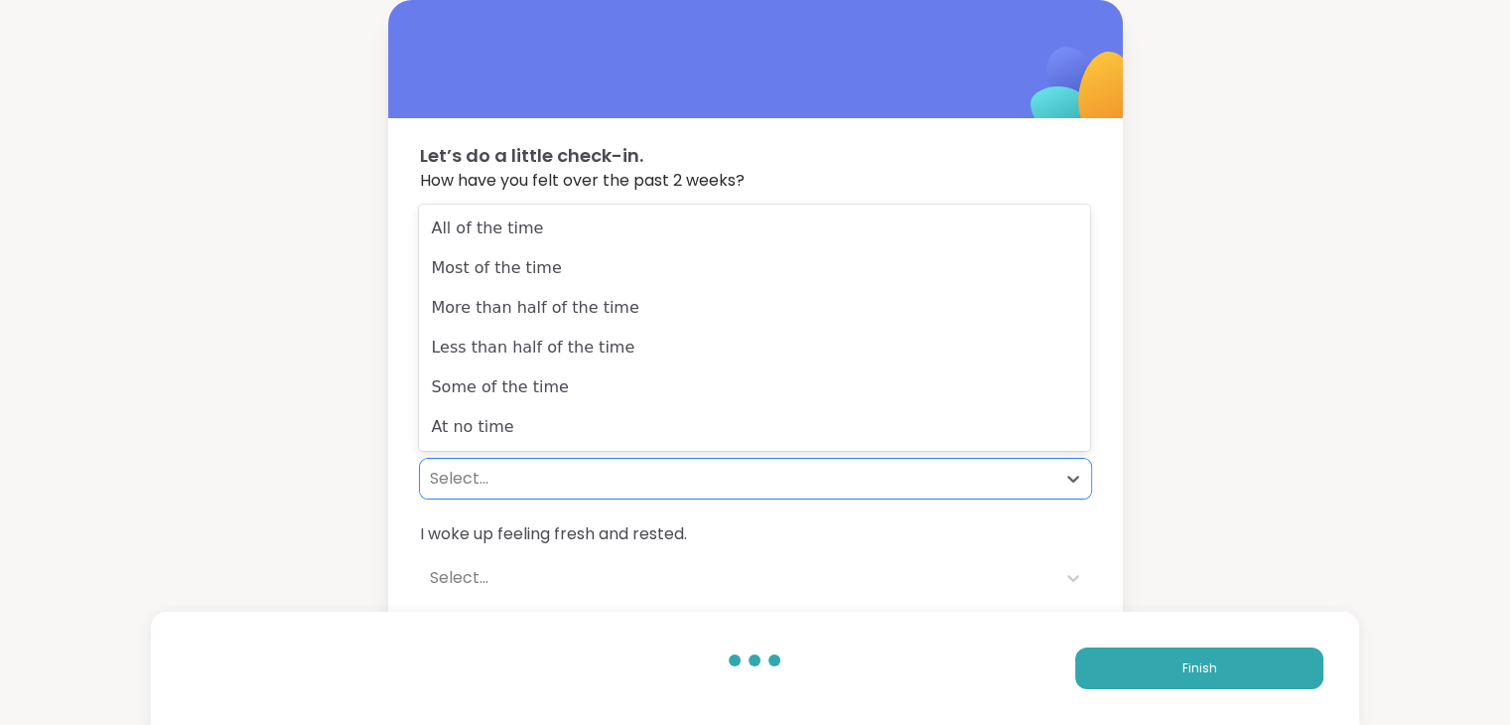
click at [454, 478] on div "Select..." at bounding box center [738, 479] width 616 height 24
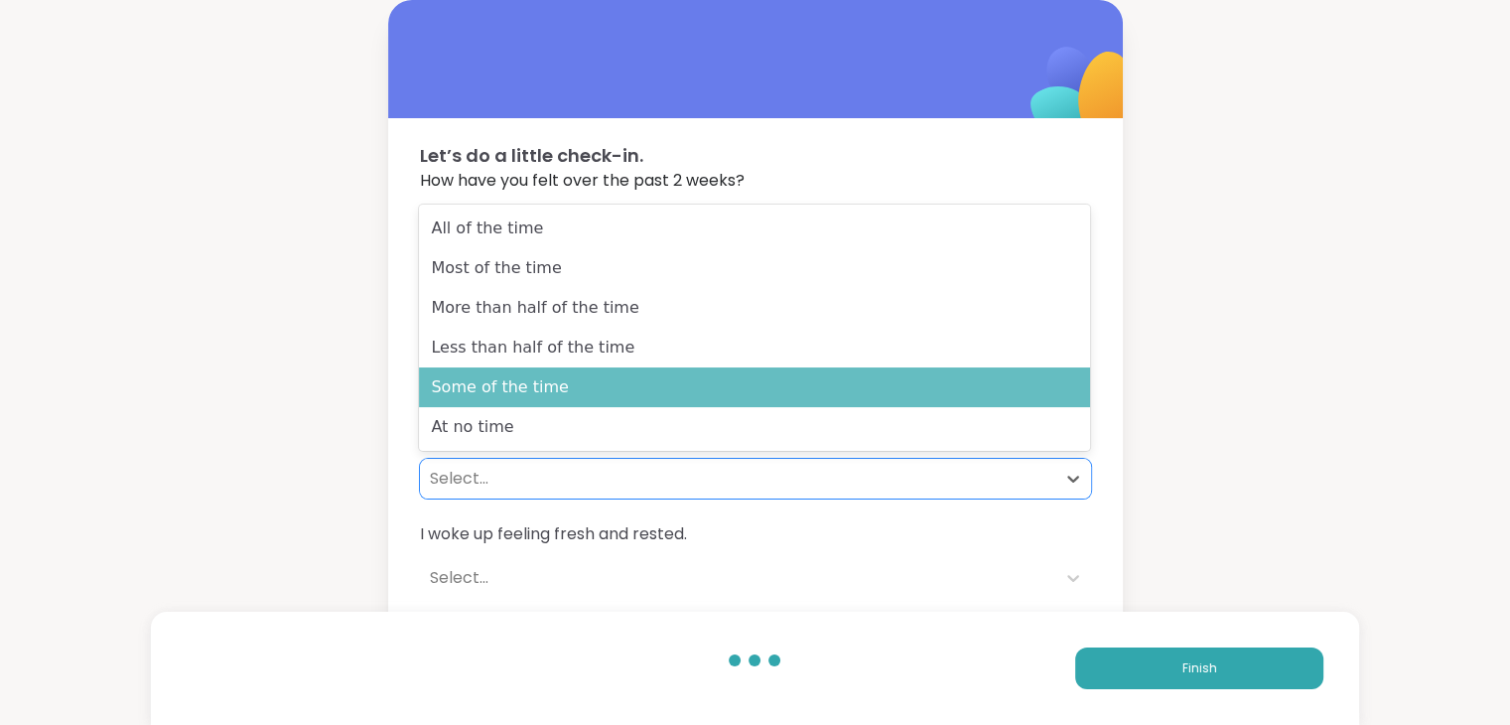
click at [476, 398] on div "Some of the time" at bounding box center [754, 387] width 671 height 40
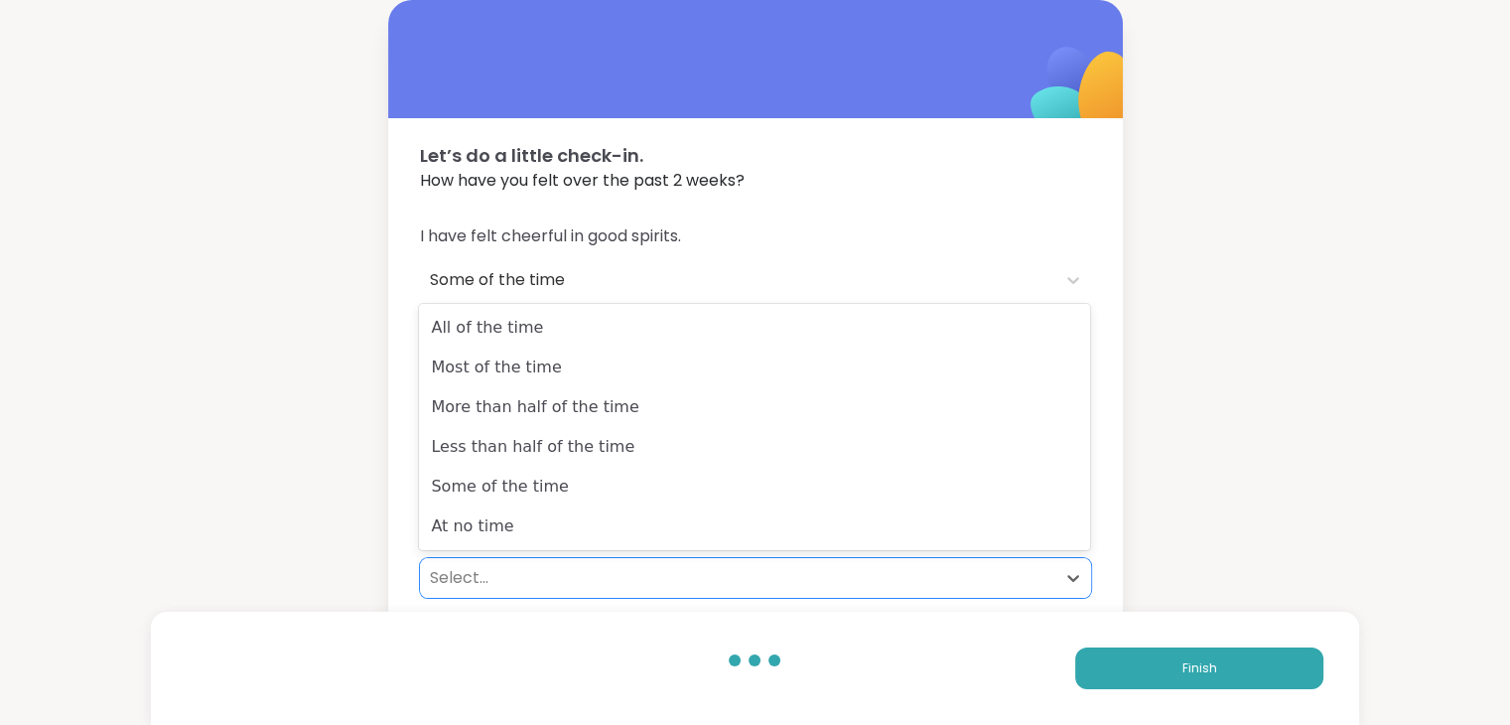
click at [458, 575] on div "Select..." at bounding box center [738, 578] width 616 height 24
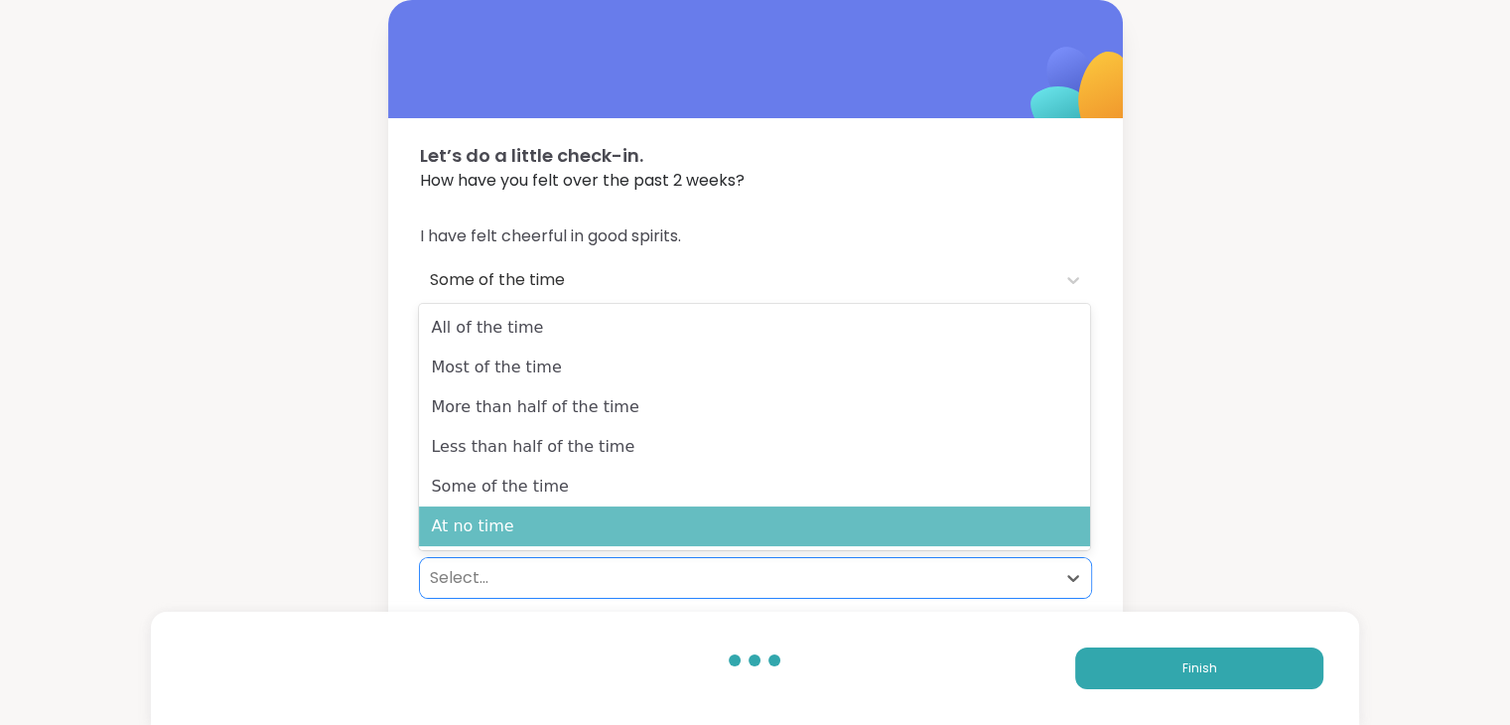
click at [473, 523] on div "At no time" at bounding box center [754, 526] width 671 height 40
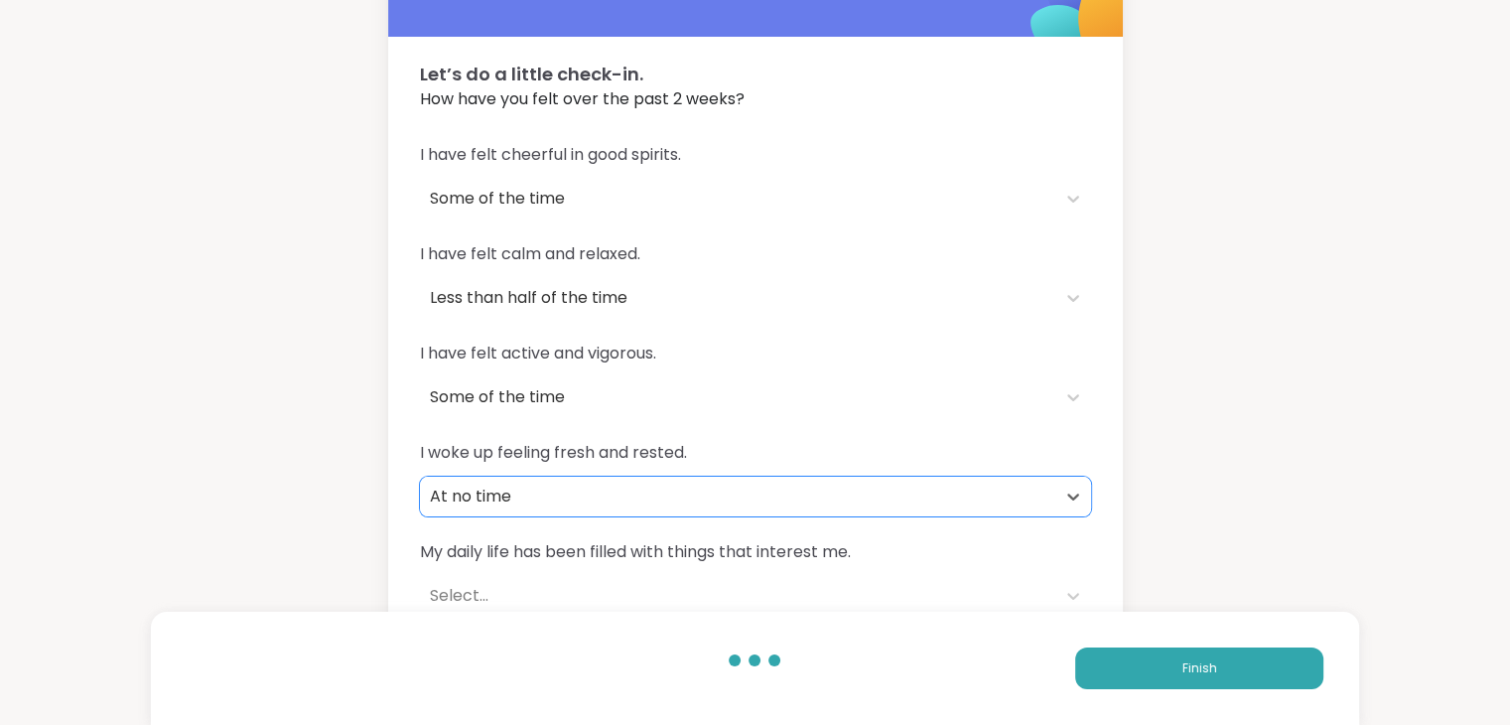
scroll to position [107, 0]
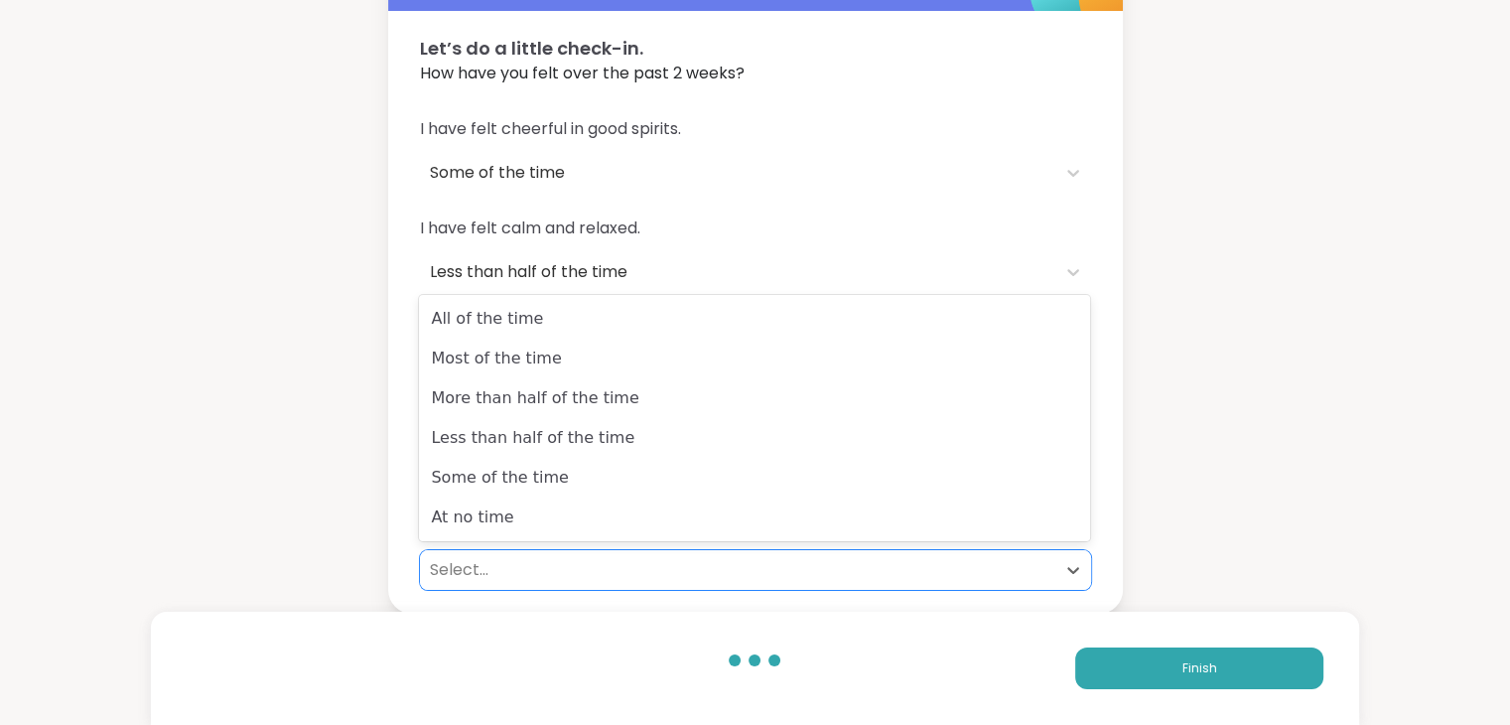
click at [461, 576] on div "Select..." at bounding box center [738, 570] width 616 height 24
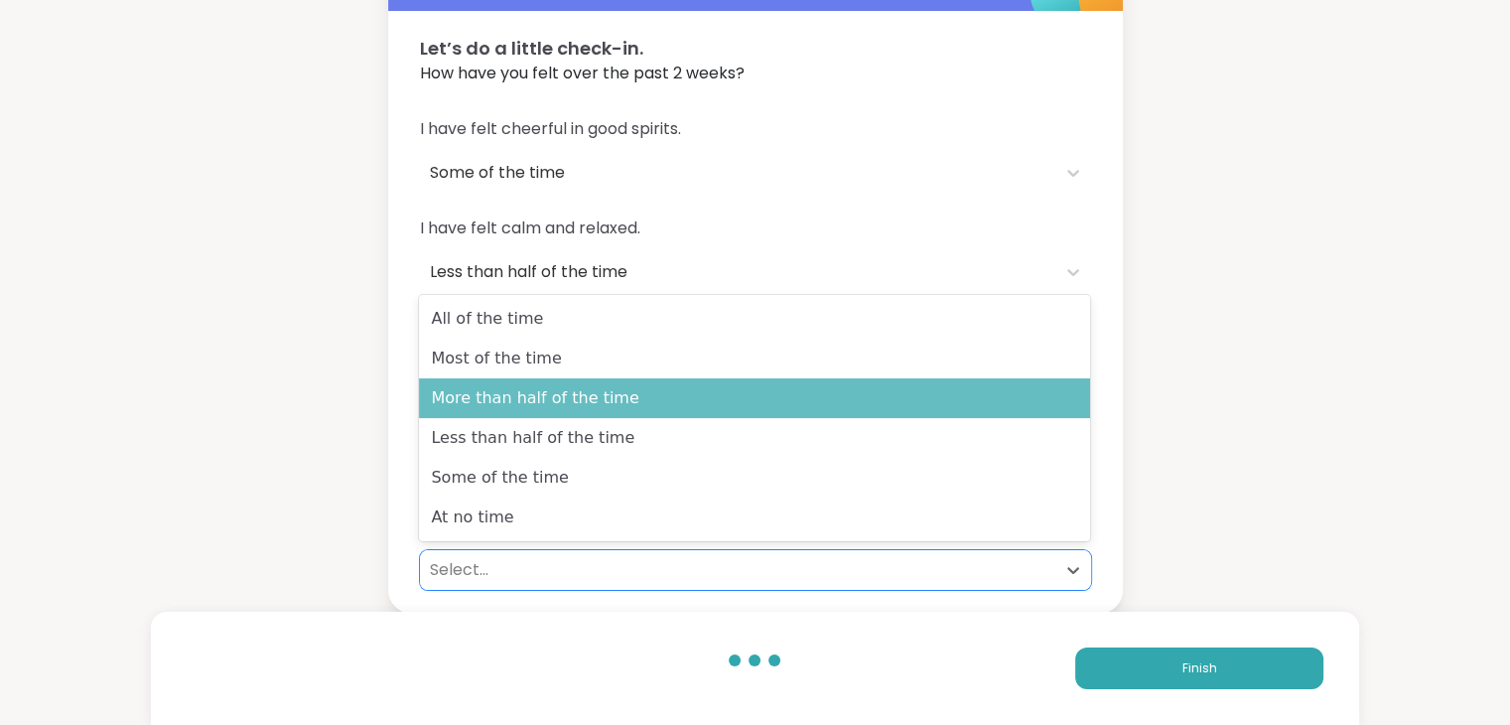
click at [500, 406] on div "More than half of the time" at bounding box center [754, 398] width 671 height 40
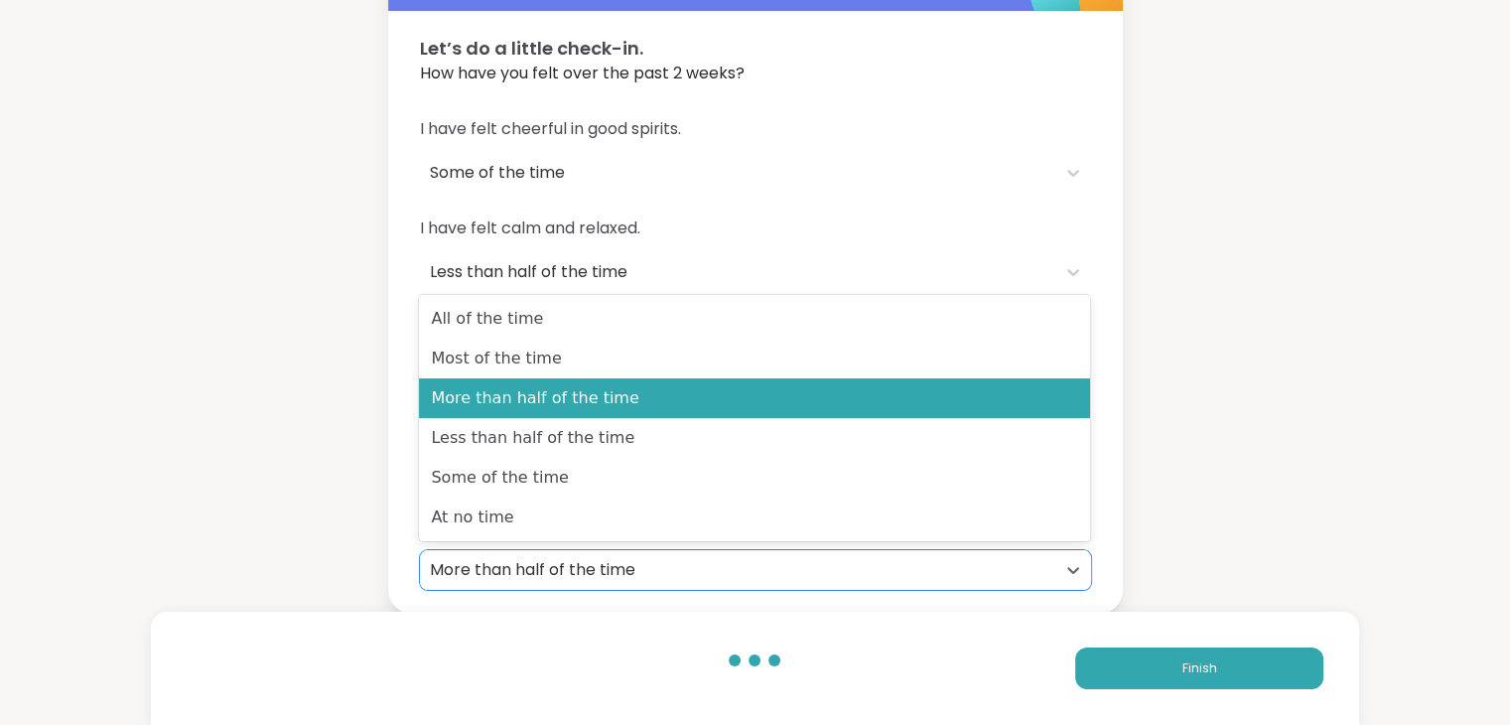
click at [501, 565] on div "More than half of the time" at bounding box center [738, 570] width 616 height 24
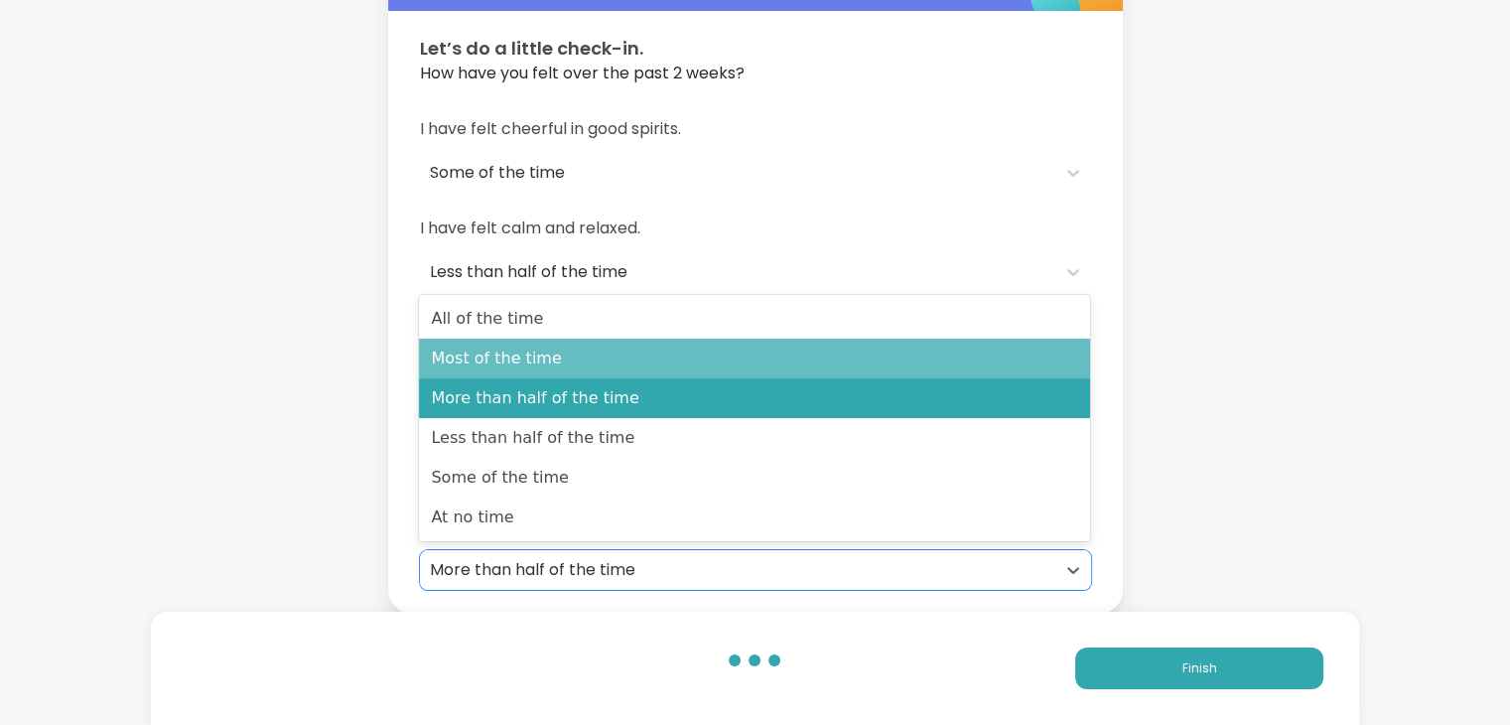
click at [516, 347] on div "Most of the time" at bounding box center [754, 359] width 671 height 40
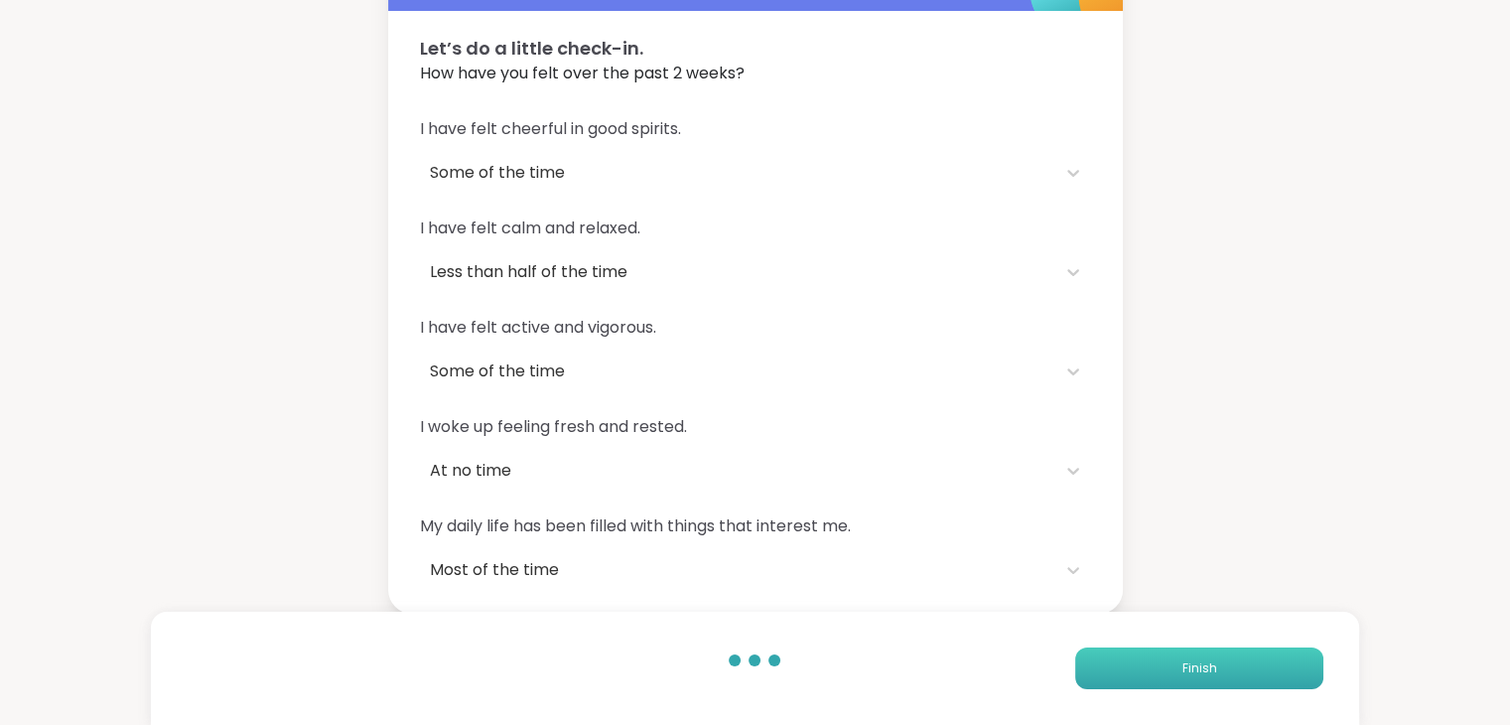
click at [1166, 674] on button "Finish" at bounding box center [1199, 668] width 248 height 42
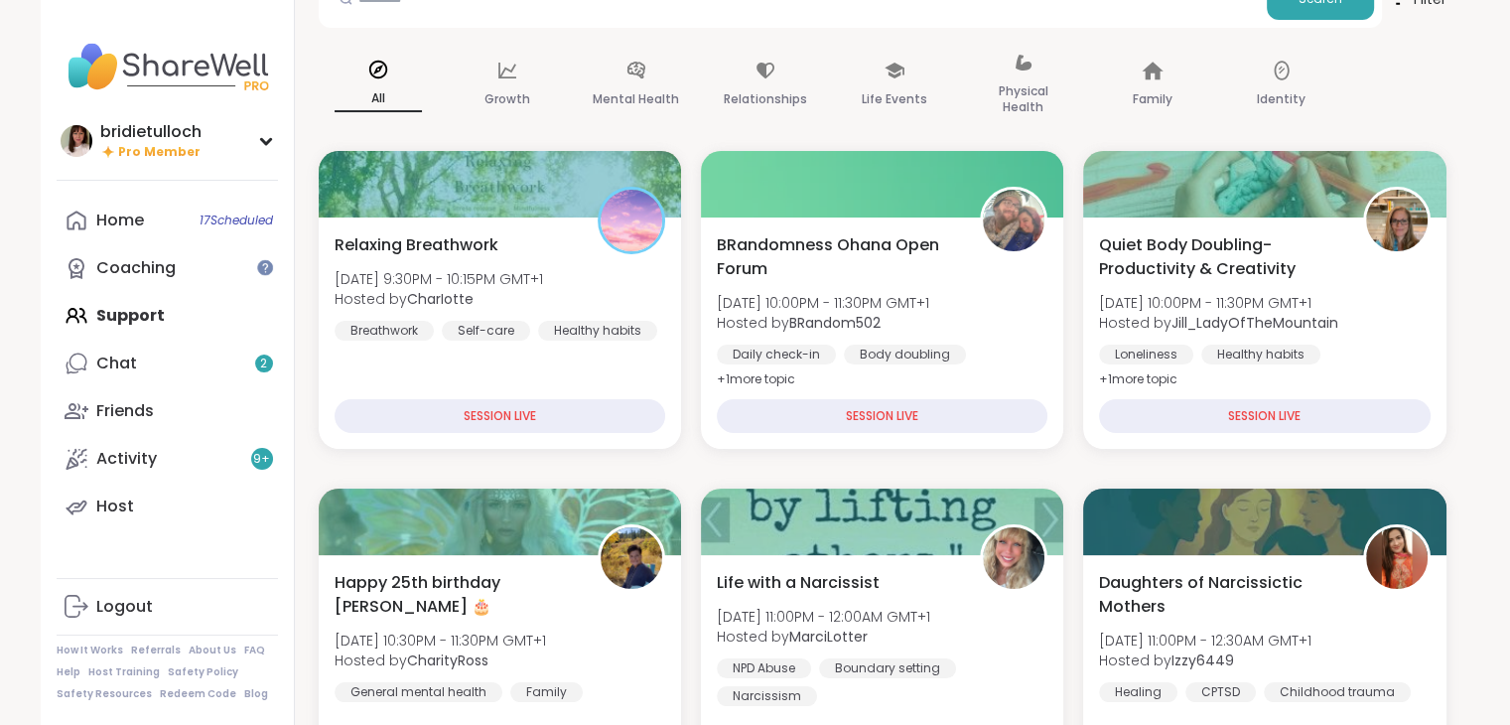
scroll to position [165, 0]
